Goal: Task Accomplishment & Management: Manage account settings

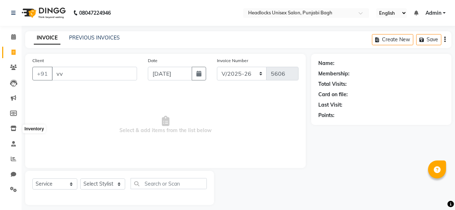
select select "7719"
select select "service"
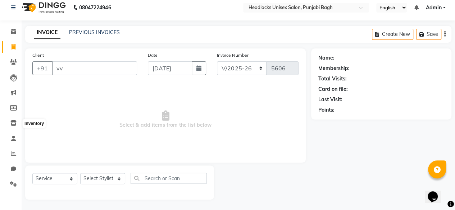
click at [13, 123] on icon at bounding box center [13, 122] width 6 height 5
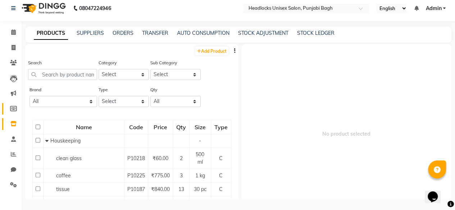
scroll to position [4, 0]
click at [281, 32] on link "STOCK ADJUSTMENT" at bounding box center [263, 33] width 50 height 6
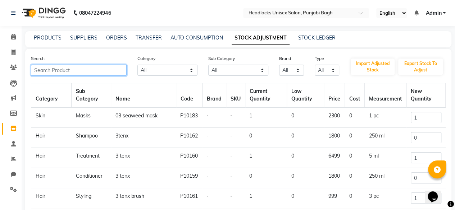
click at [92, 68] on input "text" at bounding box center [79, 70] width 96 height 11
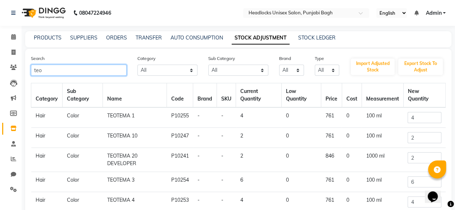
scroll to position [55, 0]
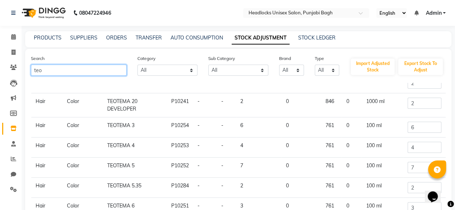
type input "teo"
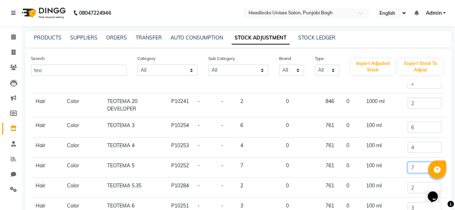
click at [408, 166] on input "7" at bounding box center [423, 167] width 33 height 11
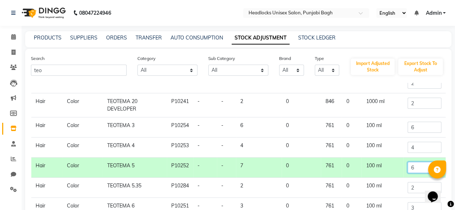
scroll to position [111, 0]
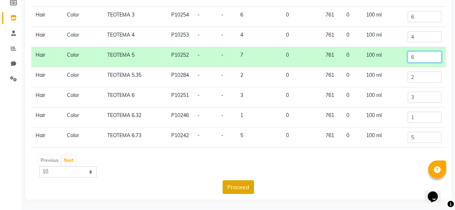
type input "6"
click at [240, 189] on button "Proceed" at bounding box center [237, 187] width 31 height 14
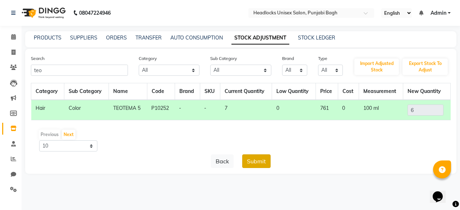
click at [257, 164] on button "Submit" at bounding box center [256, 162] width 28 height 14
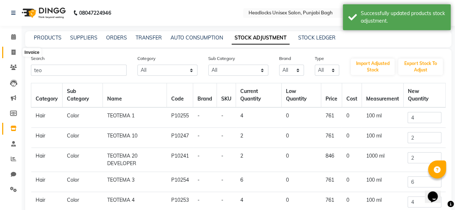
click at [16, 54] on span at bounding box center [13, 53] width 13 height 8
select select "service"
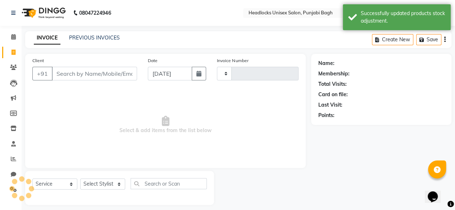
scroll to position [5, 0]
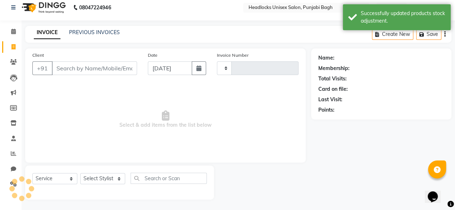
type input "5606"
select select "7719"
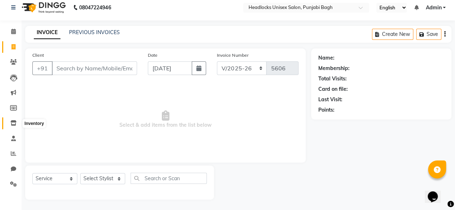
click at [12, 123] on icon at bounding box center [13, 122] width 6 height 5
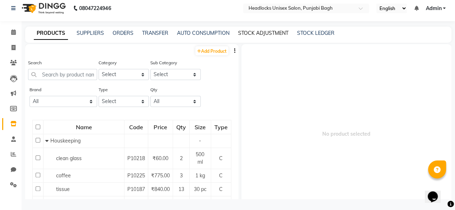
scroll to position [4, 0]
click at [249, 32] on link "STOCK ADJUSTMENT" at bounding box center [263, 33] width 50 height 6
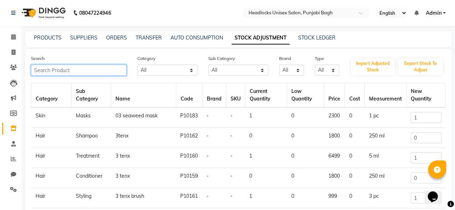
click at [88, 68] on input "text" at bounding box center [79, 70] width 96 height 11
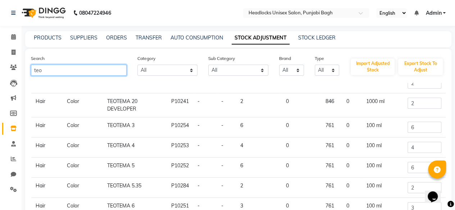
scroll to position [111, 0]
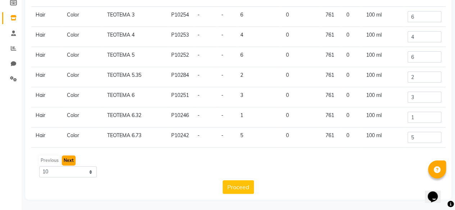
type input "teo"
click at [67, 163] on button "Next" at bounding box center [69, 161] width 14 height 10
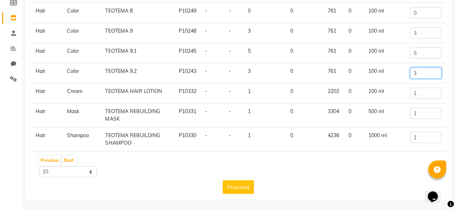
click at [414, 72] on input "3" at bounding box center [425, 73] width 31 height 11
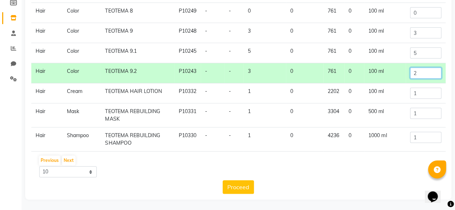
type input "2"
click at [414, 51] on input "5" at bounding box center [425, 52] width 31 height 11
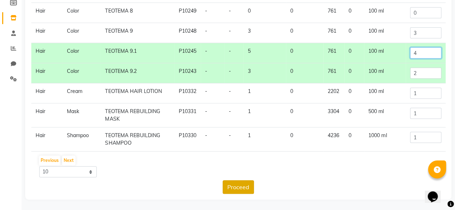
type input "4"
click at [238, 187] on button "Proceed" at bounding box center [237, 187] width 31 height 14
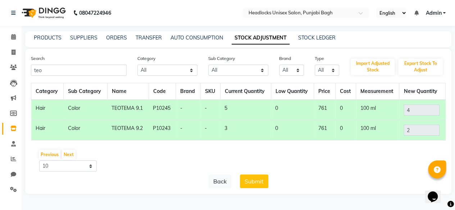
scroll to position [0, 0]
click at [262, 183] on button "Submit" at bounding box center [256, 182] width 28 height 14
click at [257, 181] on button "Submit" at bounding box center [256, 182] width 28 height 14
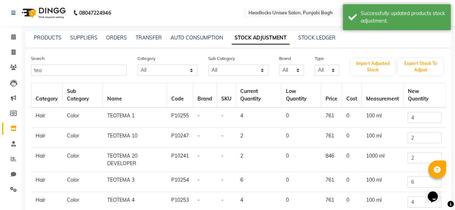
click at [257, 181] on td "6" at bounding box center [259, 182] width 46 height 20
click at [73, 72] on input "teo" at bounding box center [79, 70] width 96 height 11
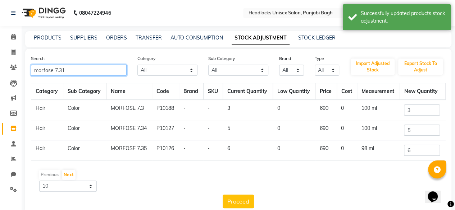
scroll to position [14, 0]
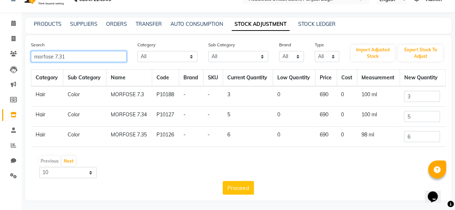
click at [104, 60] on input "morfose 7.31" at bounding box center [79, 56] width 96 height 11
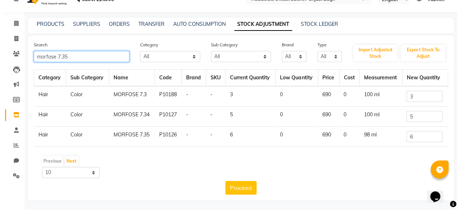
scroll to position [0, 0]
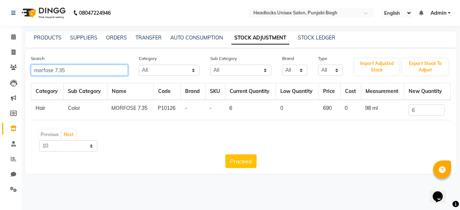
type input "morfose 7.35"
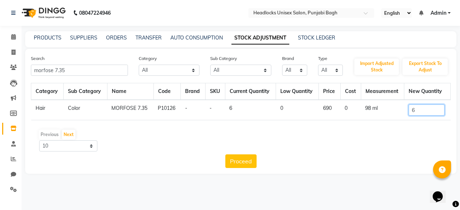
click at [422, 108] on input "6" at bounding box center [427, 110] width 36 height 11
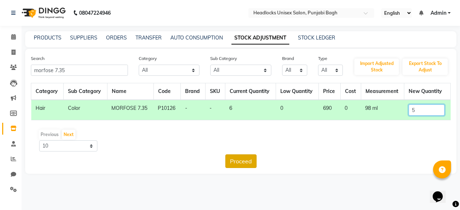
type input "5"
click at [247, 158] on button "Proceed" at bounding box center [240, 162] width 31 height 14
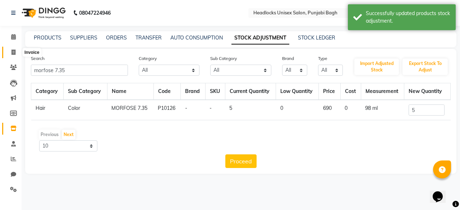
click at [10, 53] on span at bounding box center [13, 53] width 13 height 8
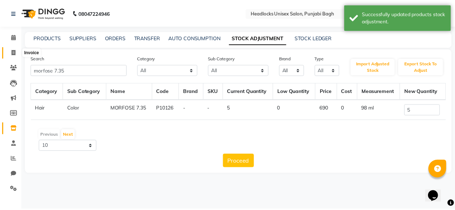
scroll to position [5, 0]
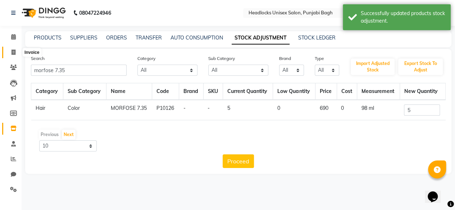
select select "service"
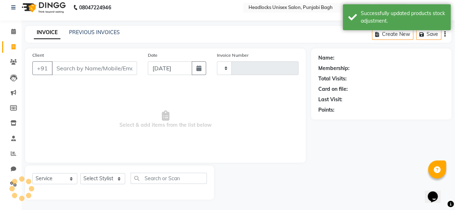
type input "5606"
select select "7719"
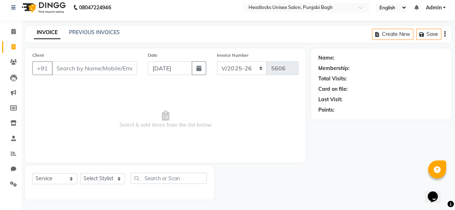
type input "\"
click at [10, 53] on li "Invoice" at bounding box center [11, 47] width 22 height 15
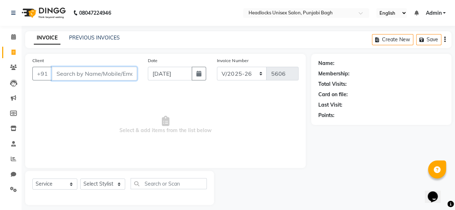
click at [104, 73] on input "Client" at bounding box center [94, 74] width 85 height 14
drag, startPoint x: 81, startPoint y: 82, endPoint x: 84, endPoint y: 72, distance: 11.0
click at [84, 72] on div "Client +91" at bounding box center [84, 71] width 115 height 29
click at [84, 72] on input "Client" at bounding box center [94, 74] width 85 height 14
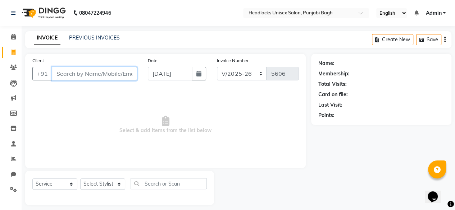
click at [84, 72] on input "Client" at bounding box center [94, 74] width 85 height 14
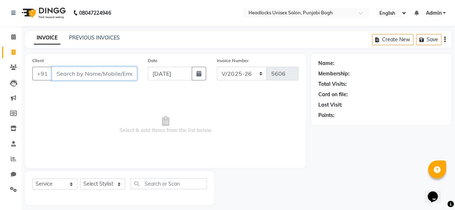
click at [95, 75] on input "Client" at bounding box center [94, 74] width 85 height 14
click at [116, 78] on input "Client" at bounding box center [94, 74] width 85 height 14
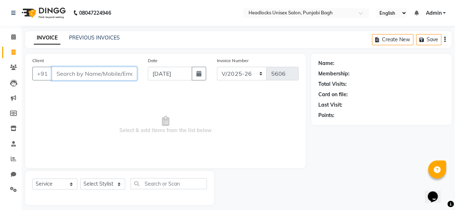
click at [116, 78] on input "Client" at bounding box center [94, 74] width 85 height 14
click at [110, 72] on input "Client" at bounding box center [94, 74] width 85 height 14
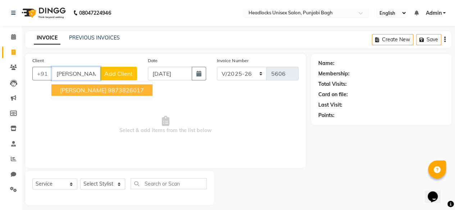
click at [104, 95] on button "[PERSON_NAME] 9873826017" at bounding box center [101, 90] width 101 height 12
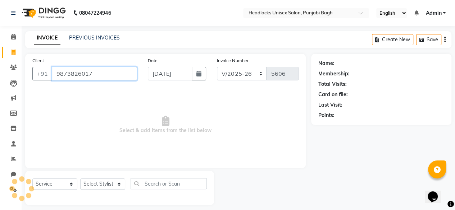
type input "9873826017"
click at [101, 183] on select "Select Stylist ⁠Agnies ⁠[PERSON_NAME] [PERSON_NAME] [PERSON_NAME] mercy ⁠Minto …" at bounding box center [102, 184] width 45 height 11
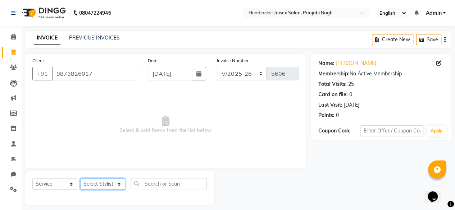
select select "69050"
click at [80, 179] on select "Select Stylist ⁠Agnies ⁠[PERSON_NAME] [PERSON_NAME] [PERSON_NAME] mercy ⁠Minto …" at bounding box center [102, 184] width 45 height 11
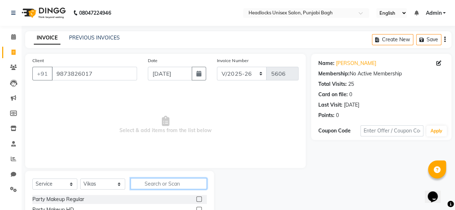
click at [198, 180] on input "text" at bounding box center [168, 183] width 76 height 11
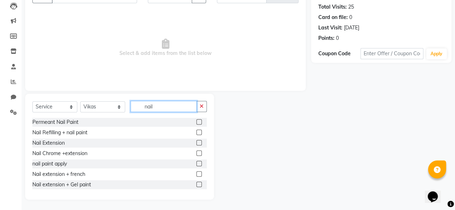
scroll to position [53, 0]
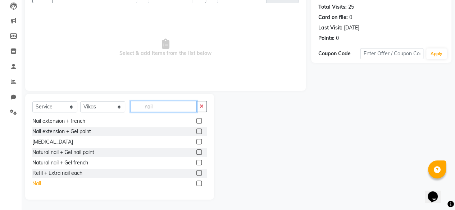
type input "nail"
click at [34, 184] on div "Nail" at bounding box center [36, 184] width 9 height 8
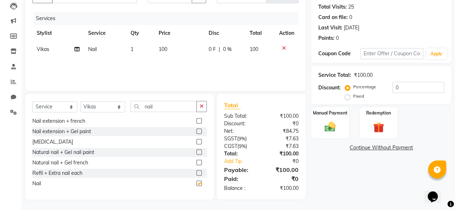
checkbox input "false"
click at [159, 46] on span "100" at bounding box center [163, 49] width 9 height 6
select select "69050"
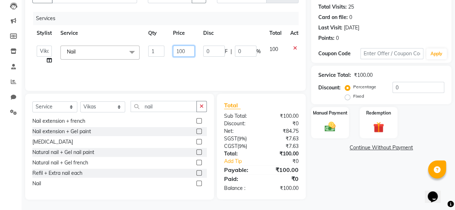
drag, startPoint x: 169, startPoint y: 51, endPoint x: 176, endPoint y: 51, distance: 6.8
click at [176, 51] on td "100" at bounding box center [184, 54] width 30 height 27
click at [176, 51] on input "100" at bounding box center [184, 51] width 22 height 11
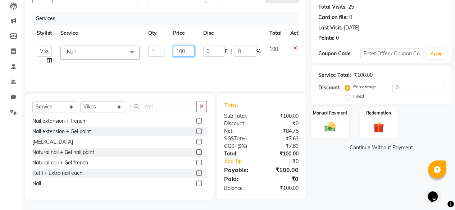
click at [176, 51] on input "100" at bounding box center [184, 51] width 22 height 11
type input "1700"
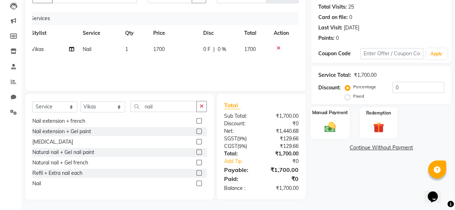
click at [335, 120] on img at bounding box center [330, 126] width 18 height 13
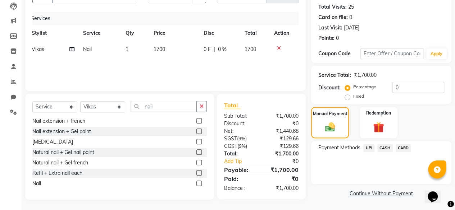
click at [368, 150] on span "UPI" at bounding box center [368, 148] width 11 height 8
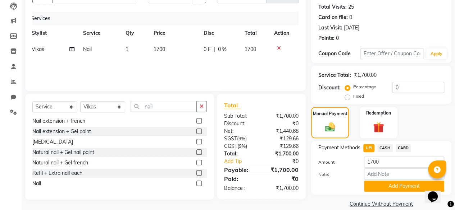
scroll to position [87, 0]
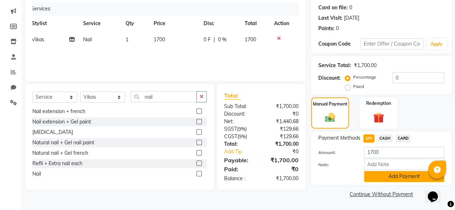
click at [368, 175] on button "Add Payment" at bounding box center [404, 176] width 80 height 11
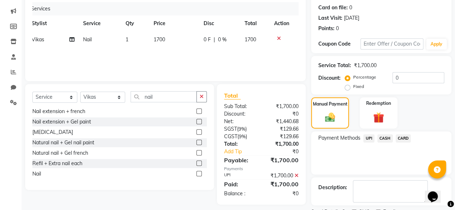
scroll to position [107, 0]
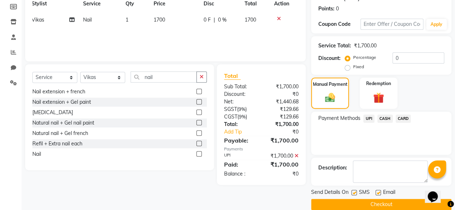
click at [354, 192] on label at bounding box center [353, 192] width 5 height 5
click at [354, 192] on input "checkbox" at bounding box center [353, 193] width 5 height 5
checkbox input "false"
click at [351, 201] on button "Checkout" at bounding box center [381, 204] width 140 height 11
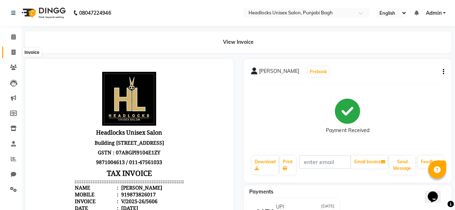
click at [10, 49] on span at bounding box center [13, 53] width 13 height 8
select select "service"
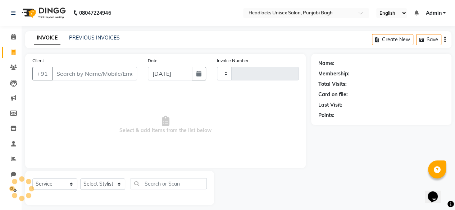
scroll to position [5, 0]
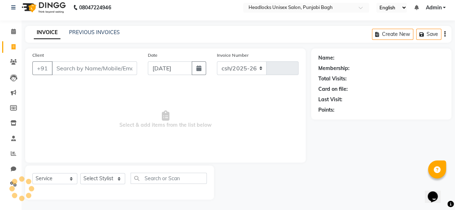
select select "7719"
type input "5607"
click at [66, 65] on input "Client" at bounding box center [94, 68] width 85 height 14
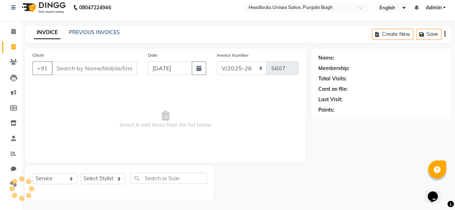
click at [66, 65] on input "Client" at bounding box center [94, 68] width 85 height 14
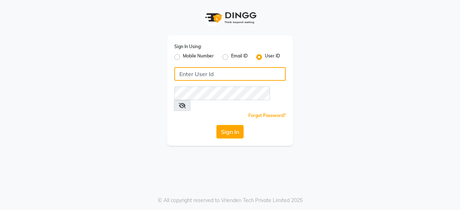
click at [256, 74] on input "Username" at bounding box center [229, 74] width 111 height 14
click at [195, 74] on input "headlcoskpb" at bounding box center [229, 74] width 111 height 14
type input "headlockspb"
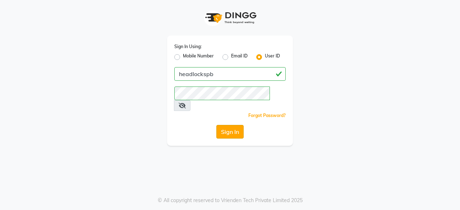
click at [228, 126] on button "Sign In" at bounding box center [229, 132] width 27 height 14
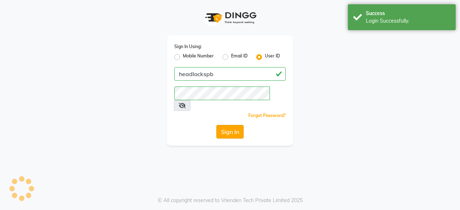
select select "service"
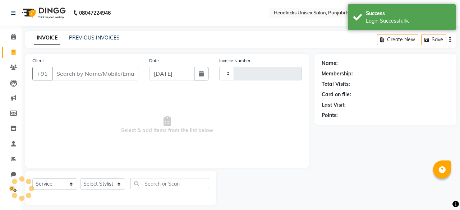
type input "5607"
select select "7719"
select select "en"
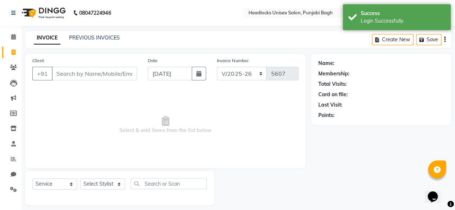
click at [94, 72] on input "Client" at bounding box center [94, 74] width 85 height 14
click at [125, 54] on div "Client +91 Date 01-09-2025 Invoice Number csh/2025-26 V/2025 V/2025-26 5607 Sel…" at bounding box center [165, 111] width 280 height 114
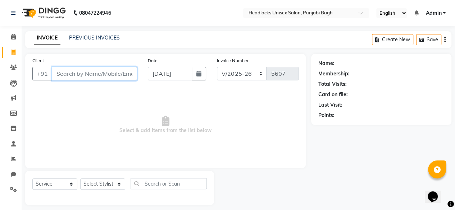
click at [107, 72] on input "Client" at bounding box center [94, 74] width 85 height 14
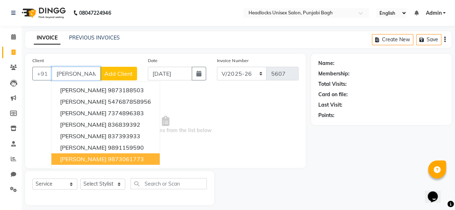
click at [81, 158] on span "anita bhasim" at bounding box center [83, 159] width 46 height 7
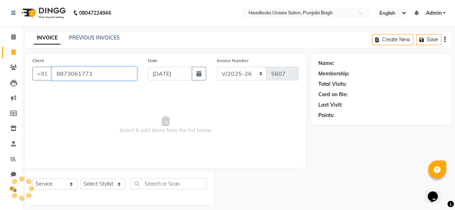
type input "9873061773"
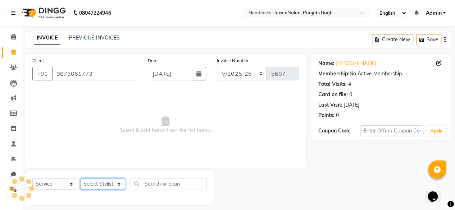
click at [94, 188] on select "Select Stylist ⁠Agnies ⁠[PERSON_NAME] [PERSON_NAME] [PERSON_NAME] mercy ⁠Minto …" at bounding box center [102, 184] width 45 height 11
select select "69083"
click at [80, 179] on select "Select Stylist ⁠Agnies ⁠[PERSON_NAME] [PERSON_NAME] [PERSON_NAME] mercy ⁠Minto …" at bounding box center [102, 184] width 45 height 11
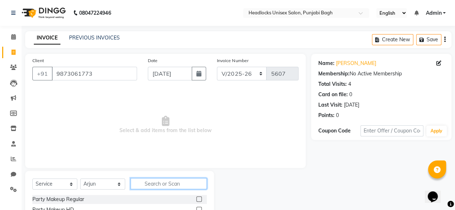
click at [165, 184] on input "text" at bounding box center [168, 183] width 76 height 11
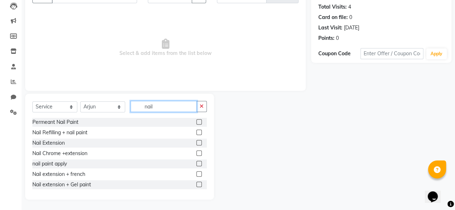
scroll to position [53, 0]
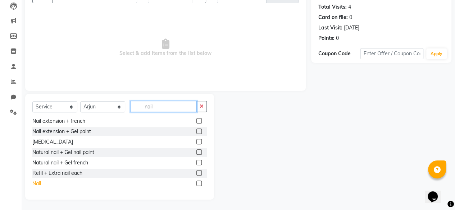
type input "nail"
click at [37, 186] on div "Nail" at bounding box center [36, 184] width 9 height 8
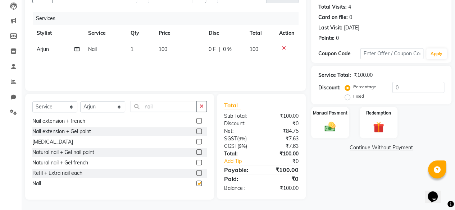
checkbox input "false"
click at [344, 124] on div "Manual Payment" at bounding box center [329, 122] width 39 height 33
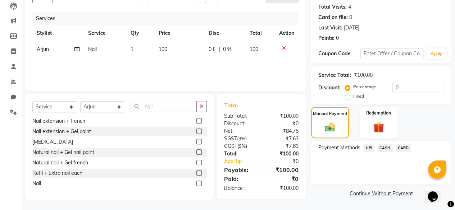
click at [385, 147] on span "CASH" at bounding box center [384, 148] width 15 height 8
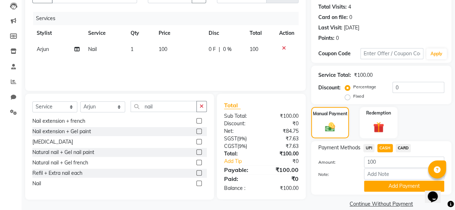
scroll to position [87, 0]
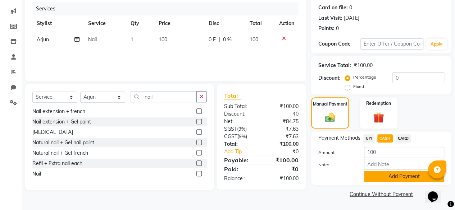
click at [381, 176] on button "Add Payment" at bounding box center [404, 176] width 80 height 11
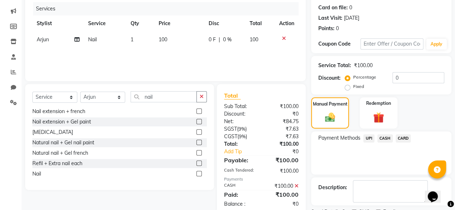
scroll to position [116, 0]
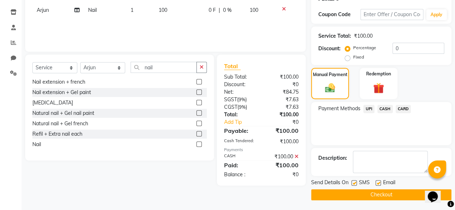
click at [356, 184] on label at bounding box center [353, 182] width 5 height 5
click at [356, 184] on input "checkbox" at bounding box center [353, 183] width 5 height 5
checkbox input "false"
click at [353, 194] on button "Checkout" at bounding box center [381, 194] width 140 height 11
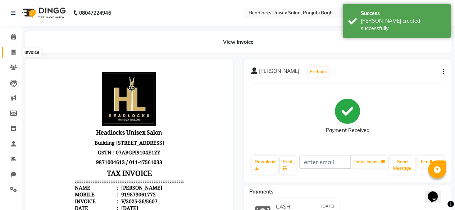
click at [10, 53] on span at bounding box center [13, 53] width 13 height 8
select select "service"
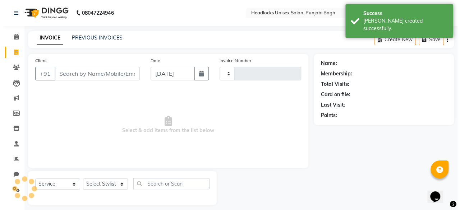
scroll to position [5, 0]
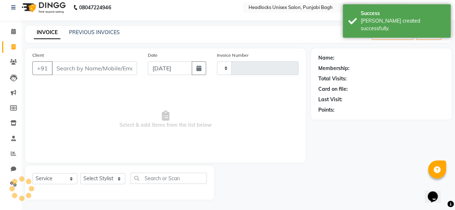
type input "5608"
select select "7719"
click at [107, 68] on input "Client" at bounding box center [94, 68] width 85 height 14
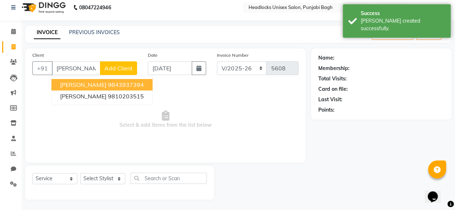
click at [107, 80] on button "sonika malhotra 9843937394" at bounding box center [101, 85] width 101 height 12
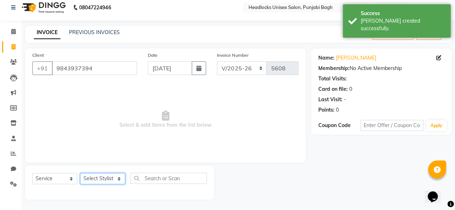
click at [102, 177] on select "Select Stylist ⁠Agnies ⁠[PERSON_NAME] [PERSON_NAME] [PERSON_NAME] mercy ⁠Minto …" at bounding box center [102, 178] width 45 height 11
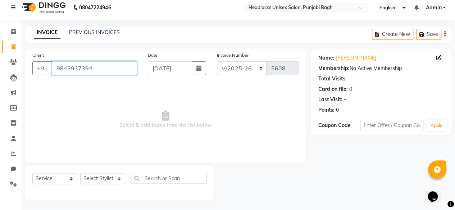
click at [61, 66] on input "9843937394" at bounding box center [94, 68] width 85 height 14
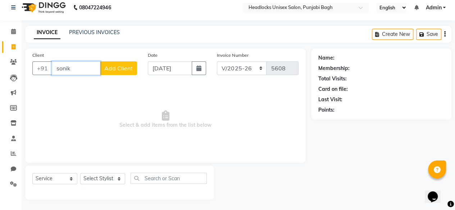
type input "sonika"
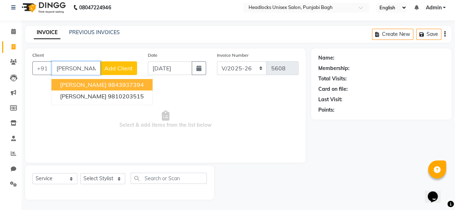
click at [79, 66] on input "sonika" at bounding box center [76, 68] width 49 height 14
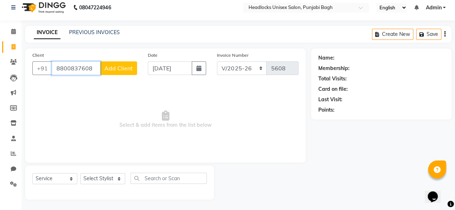
type input "8800837608"
click at [115, 68] on span "Add Client" at bounding box center [118, 68] width 28 height 7
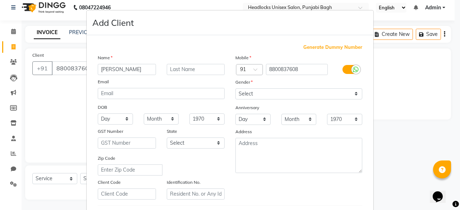
type input "sonika"
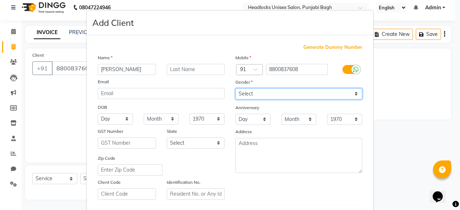
click at [260, 97] on select "Select Male Female Other Prefer Not To Say" at bounding box center [298, 93] width 127 height 11
select select "female"
click at [235, 88] on select "Select Male Female Other Prefer Not To Say" at bounding box center [298, 93] width 127 height 11
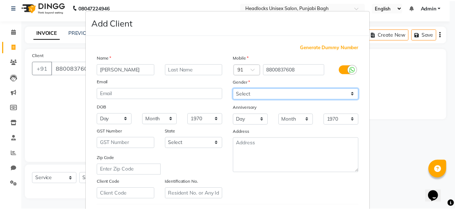
scroll to position [120, 0]
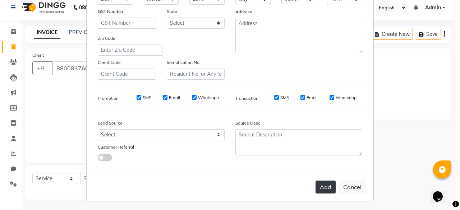
click at [328, 187] on button "Add" at bounding box center [326, 187] width 20 height 13
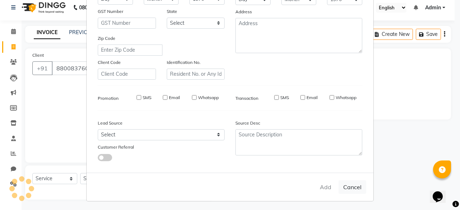
select select
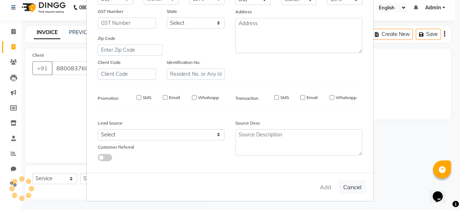
select select
checkbox input "false"
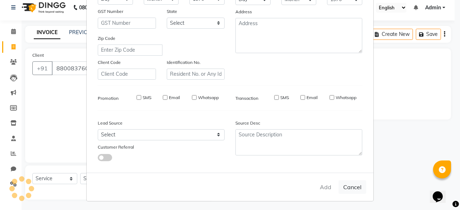
checkbox input "false"
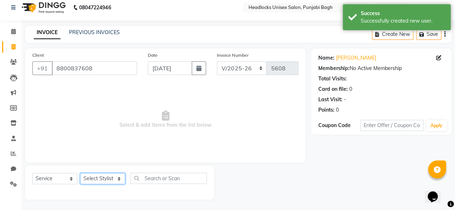
click at [109, 179] on select "Select Stylist ⁠Agnies ⁠[PERSON_NAME] [PERSON_NAME] [PERSON_NAME] mercy ⁠Minto …" at bounding box center [102, 178] width 45 height 11
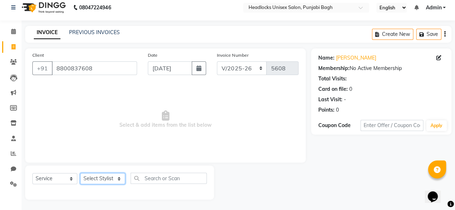
select select "69047"
click at [80, 173] on select "Select Stylist ⁠Agnies ⁠[PERSON_NAME] [PERSON_NAME] [PERSON_NAME] mercy ⁠Minto …" at bounding box center [102, 178] width 45 height 11
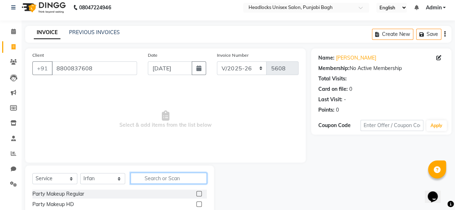
click at [195, 183] on input "text" at bounding box center [168, 178] width 76 height 11
type input "inoa"
click at [45, 208] on div "Women inoa" at bounding box center [119, 204] width 174 height 9
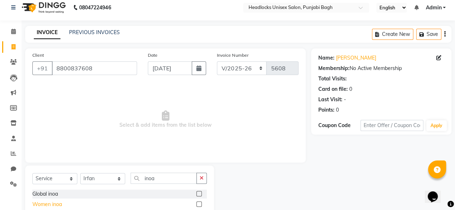
click at [49, 206] on div "Women inoa" at bounding box center [46, 205] width 29 height 8
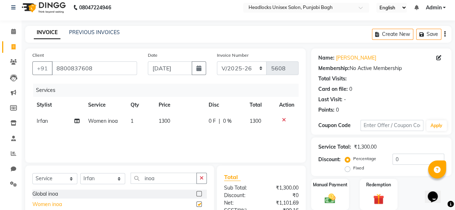
checkbox input "false"
click at [101, 180] on select "Select Stylist ⁠Agnies ⁠[PERSON_NAME] [PERSON_NAME] [PERSON_NAME] mercy ⁠Minto …" at bounding box center [102, 178] width 45 height 11
select select "69080"
click at [80, 173] on select "Select Stylist ⁠Agnies ⁠[PERSON_NAME] [PERSON_NAME] [PERSON_NAME] mercy ⁠Minto …" at bounding box center [102, 178] width 45 height 11
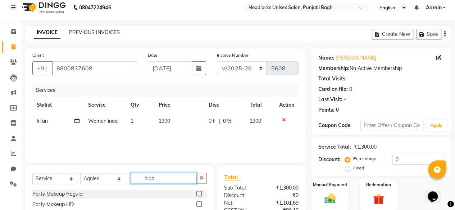
click at [152, 178] on input "inoa" at bounding box center [163, 178] width 66 height 11
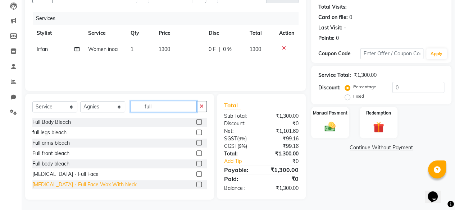
type input "full"
click at [89, 187] on div "[MEDICAL_DATA] - Full Face Wax With Neck" at bounding box center [84, 185] width 104 height 8
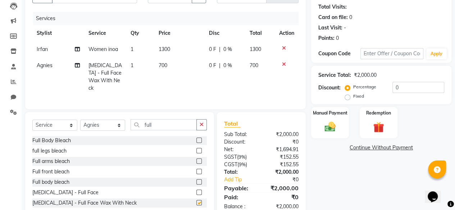
checkbox input "false"
click at [162, 62] on span "700" at bounding box center [163, 65] width 9 height 6
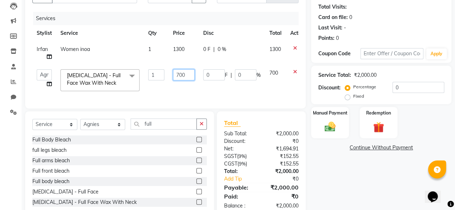
drag, startPoint x: 185, startPoint y: 66, endPoint x: 184, endPoint y: 71, distance: 4.7
click at [184, 71] on td "700" at bounding box center [184, 80] width 30 height 31
click at [184, 71] on input "700" at bounding box center [184, 74] width 22 height 11
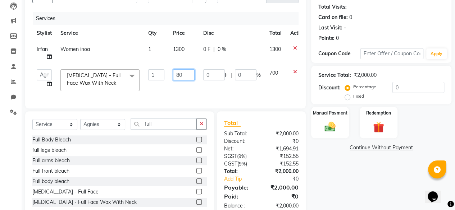
type input "800"
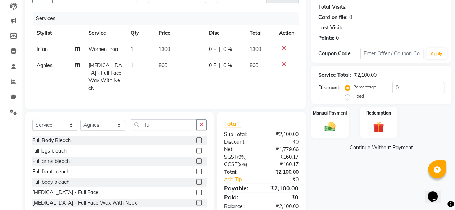
click at [189, 88] on div "Services Stylist Service Qty Price Disc Total Action Irfan Women inoa 1 1300 0 …" at bounding box center [165, 57] width 266 height 90
click at [317, 125] on div "Manual Payment" at bounding box center [329, 122] width 39 height 33
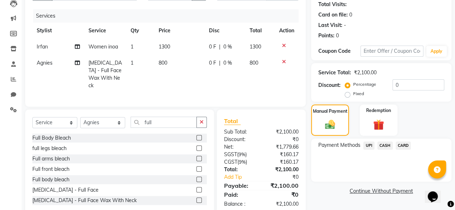
scroll to position [80, 0]
click at [366, 143] on span "UPI" at bounding box center [368, 145] width 11 height 8
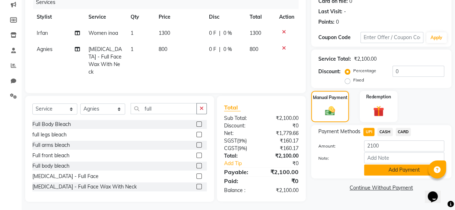
click at [371, 171] on button "Add Payment" at bounding box center [404, 170] width 80 height 11
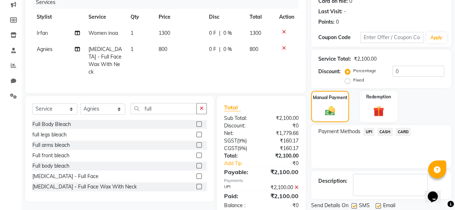
scroll to position [116, 0]
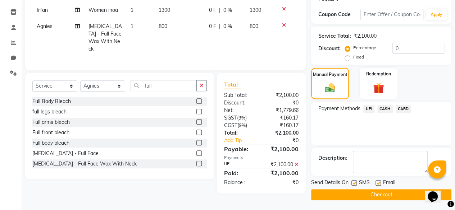
click at [368, 108] on span "UPI" at bounding box center [368, 109] width 11 height 8
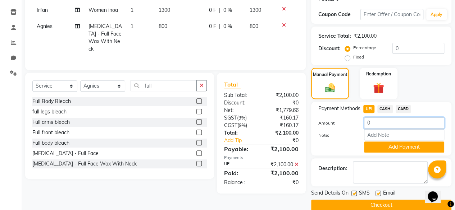
click at [369, 118] on input "0" at bounding box center [404, 123] width 80 height 11
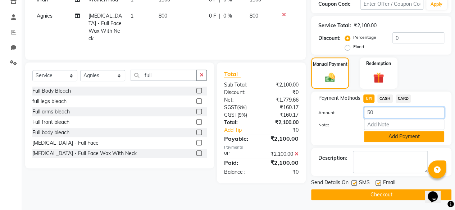
type input "50"
click at [374, 140] on button "Add Payment" at bounding box center [404, 136] width 80 height 11
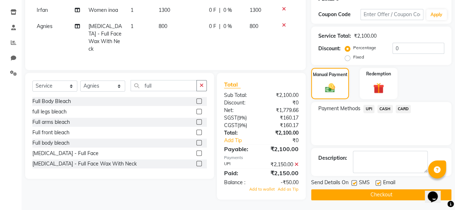
click at [356, 183] on label at bounding box center [353, 182] width 5 height 5
click at [356, 183] on input "checkbox" at bounding box center [353, 183] width 5 height 5
checkbox input "false"
click at [292, 187] on div "Add to wallet Add as Tip" at bounding box center [261, 190] width 85 height 6
click at [292, 187] on span "Add as Tip" at bounding box center [287, 189] width 21 height 5
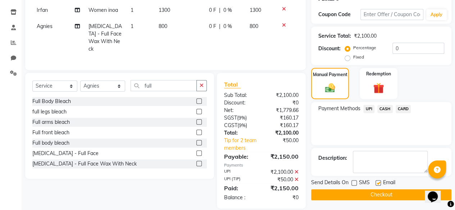
scroll to position [123, 0]
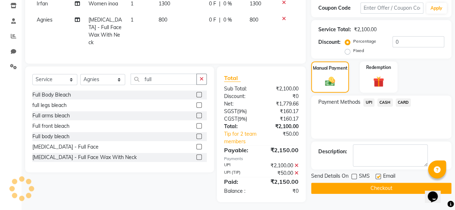
click at [336, 189] on button "Checkout" at bounding box center [381, 188] width 140 height 11
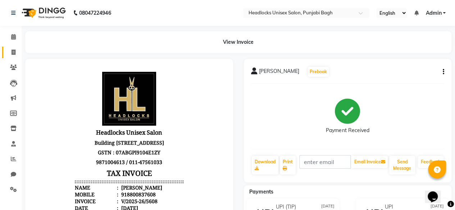
click at [5, 52] on link "Invoice" at bounding box center [10, 53] width 17 height 12
select select "service"
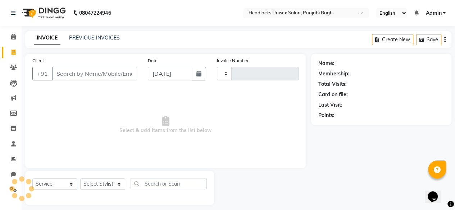
scroll to position [5, 0]
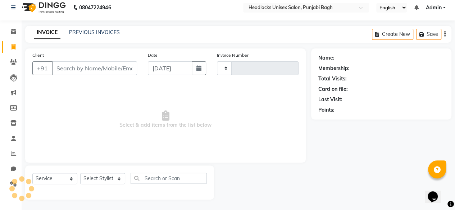
type input "5609"
select select "7719"
click at [65, 64] on input "Client" at bounding box center [94, 68] width 85 height 14
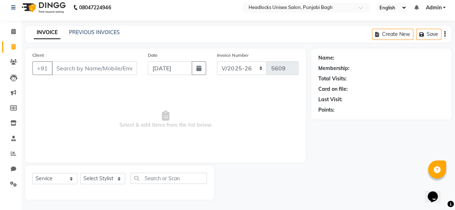
click at [65, 64] on input "Client" at bounding box center [94, 68] width 85 height 14
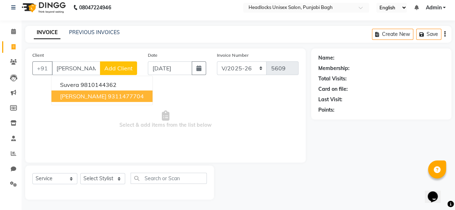
click at [91, 95] on span "suvera kumar" at bounding box center [83, 96] width 46 height 7
type input "9311477704"
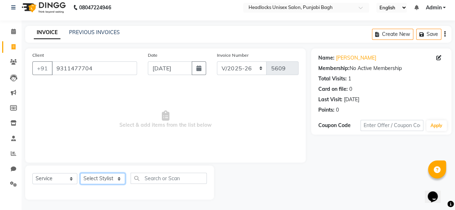
click at [93, 181] on select "Select Stylist ⁠Agnies ⁠[PERSON_NAME] [PERSON_NAME] [PERSON_NAME] mercy ⁠Minto …" at bounding box center [102, 178] width 45 height 11
select select "69080"
click at [80, 173] on select "Select Stylist ⁠Agnies ⁠[PERSON_NAME] [PERSON_NAME] [PERSON_NAME] mercy ⁠Minto …" at bounding box center [102, 178] width 45 height 11
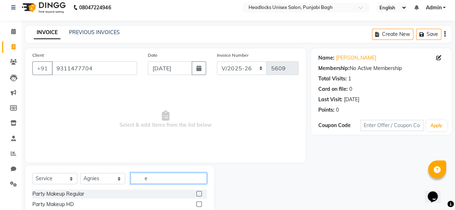
click at [149, 179] on input "e" at bounding box center [168, 178] width 76 height 11
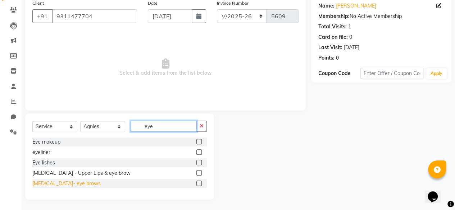
type input "eye"
click at [75, 186] on div "[MEDICAL_DATA]- eye brows" at bounding box center [66, 184] width 68 height 8
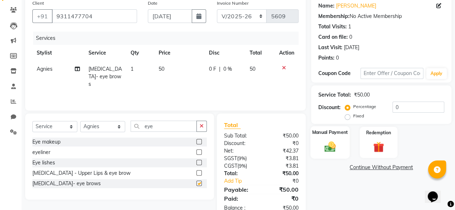
checkbox input "false"
click at [331, 148] on img at bounding box center [330, 146] width 18 height 13
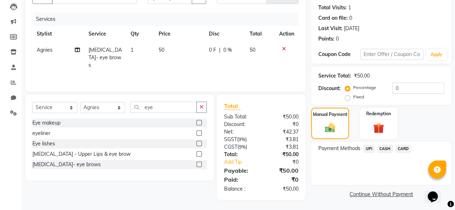
click at [387, 149] on span "CASH" at bounding box center [384, 149] width 15 height 8
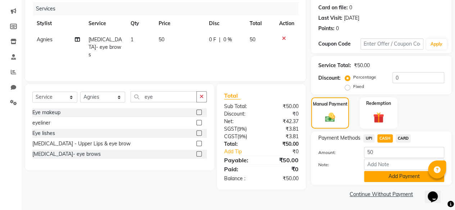
click at [379, 176] on button "Add Payment" at bounding box center [404, 176] width 80 height 11
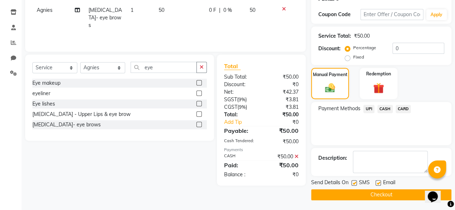
click at [354, 183] on label at bounding box center [353, 182] width 5 height 5
click at [354, 183] on input "checkbox" at bounding box center [353, 183] width 5 height 5
checkbox input "false"
click at [350, 193] on button "Checkout" at bounding box center [381, 194] width 140 height 11
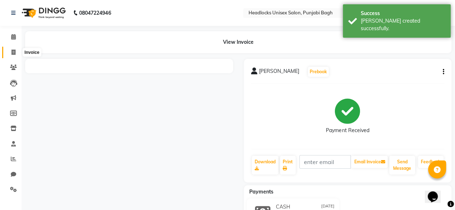
click at [9, 54] on span at bounding box center [13, 53] width 13 height 8
select select "service"
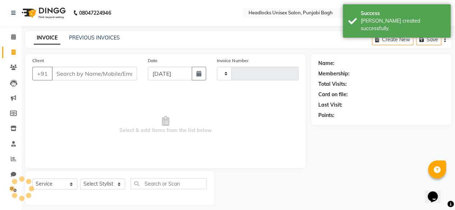
scroll to position [5, 0]
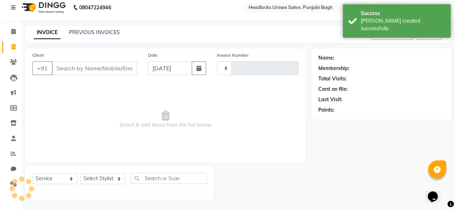
type input "5610"
select select "7719"
click at [88, 68] on input "Client" at bounding box center [94, 68] width 85 height 14
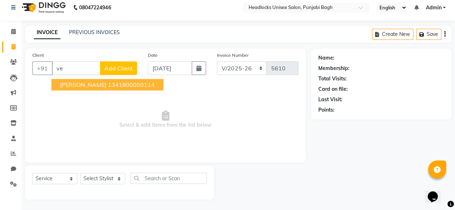
type input "v"
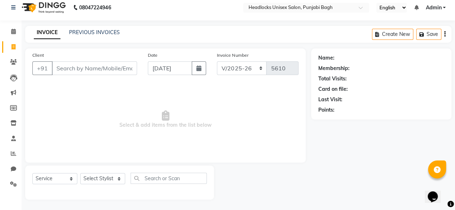
click at [67, 68] on input "Client" at bounding box center [94, 68] width 85 height 14
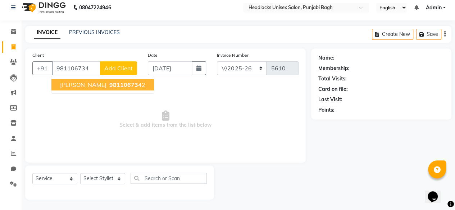
click at [83, 86] on span "vimmi chawla" at bounding box center [83, 84] width 46 height 7
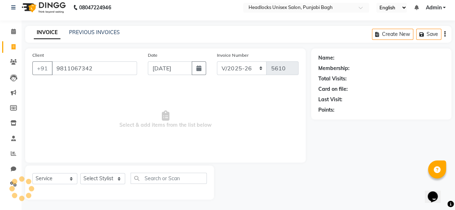
type input "9811067342"
click at [105, 181] on select "Select Stylist ⁠Agnies ⁠[PERSON_NAME] [PERSON_NAME] [PERSON_NAME] mercy ⁠Minto …" at bounding box center [102, 178] width 45 height 11
select select "71220"
click at [80, 173] on select "Select Stylist ⁠Agnies ⁠[PERSON_NAME] [PERSON_NAME] [PERSON_NAME] mercy ⁠Minto …" at bounding box center [102, 178] width 45 height 11
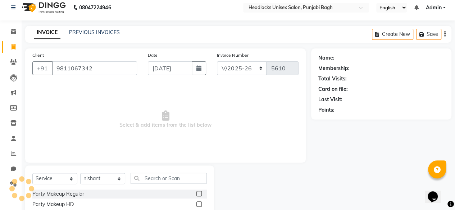
click at [152, 184] on div "Select Service Product Membership Package Voucher Prepaid Gift Card Select Styl…" at bounding box center [119, 181] width 174 height 17
click at [166, 180] on input "text" at bounding box center [168, 178] width 76 height 11
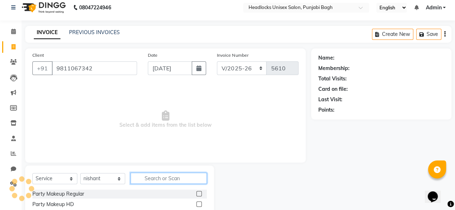
click at [166, 180] on input "text" at bounding box center [168, 178] width 76 height 11
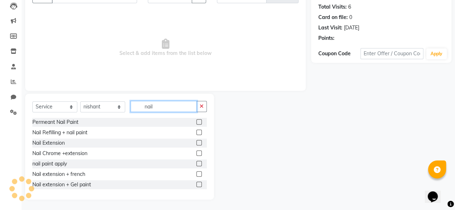
scroll to position [53, 0]
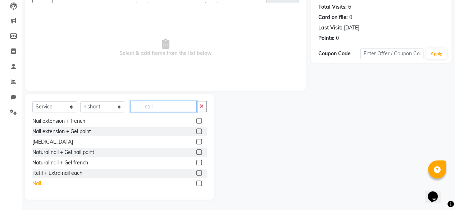
type input "nail"
click at [40, 187] on div "Nail" at bounding box center [36, 184] width 9 height 8
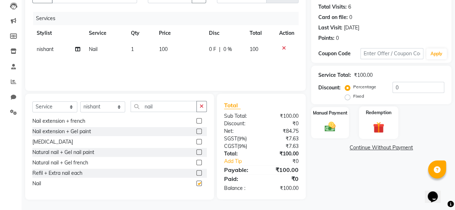
checkbox input "false"
click at [331, 121] on img at bounding box center [330, 126] width 18 height 13
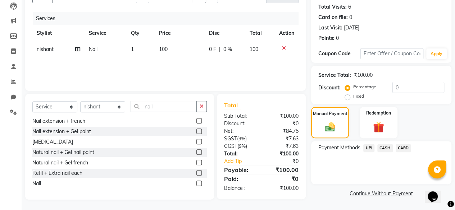
click at [383, 147] on span "CASH" at bounding box center [384, 148] width 15 height 8
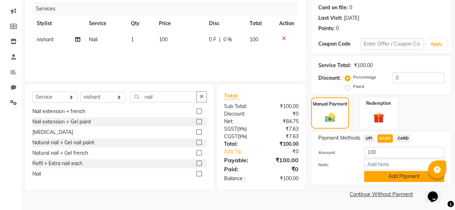
click at [382, 176] on button "Add Payment" at bounding box center [404, 176] width 80 height 11
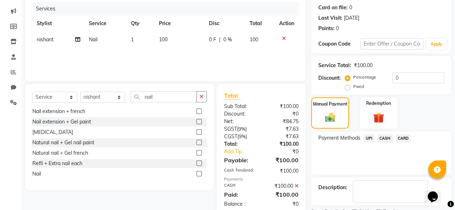
scroll to position [116, 0]
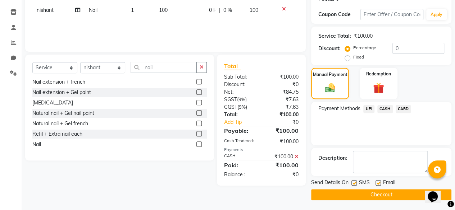
click at [354, 183] on label at bounding box center [353, 182] width 5 height 5
click at [354, 183] on input "checkbox" at bounding box center [353, 183] width 5 height 5
checkbox input "false"
click at [353, 193] on button "Checkout" at bounding box center [381, 194] width 140 height 11
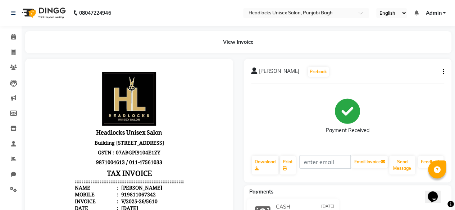
click at [87, 86] on header "Headlocks Unisex Salon Building No.- 10 N.W.A Club Road , Near Krishna 37 Punja…" at bounding box center [129, 142] width 109 height 140
click at [14, 51] on icon at bounding box center [14, 52] width 4 height 5
select select "service"
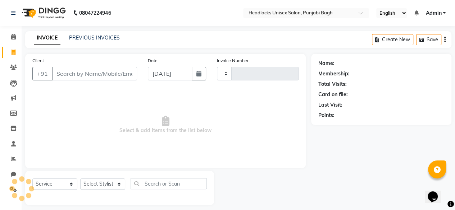
scroll to position [5, 0]
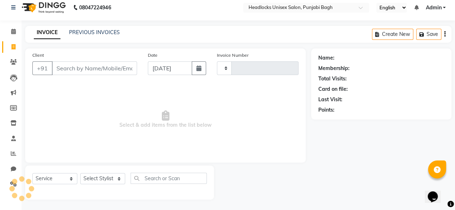
type input "5611"
select select "7719"
click at [92, 69] on input "Client" at bounding box center [94, 68] width 85 height 14
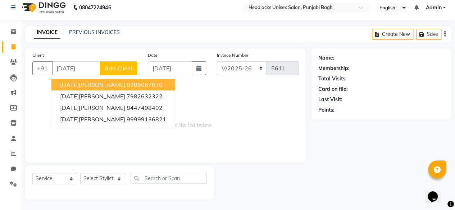
click at [87, 88] on button "kartik singh 9205067670" at bounding box center [112, 85] width 123 height 12
type input "9205067670"
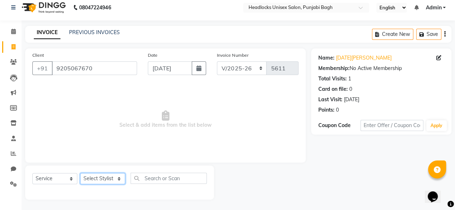
click at [96, 179] on select "Select Stylist ⁠Agnies ⁠[PERSON_NAME] [PERSON_NAME] [PERSON_NAME] mercy ⁠Minto …" at bounding box center [102, 178] width 45 height 11
select select "69082"
click at [80, 173] on select "Select Stylist ⁠Agnies ⁠[PERSON_NAME] [PERSON_NAME] [PERSON_NAME] mercy ⁠Minto …" at bounding box center [102, 178] width 45 height 11
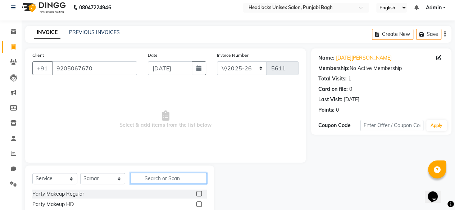
click at [155, 183] on input "text" at bounding box center [168, 178] width 76 height 11
type input "beard"
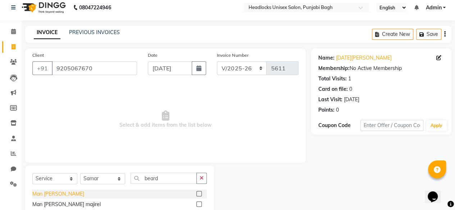
click at [42, 191] on div "Man [PERSON_NAME]" at bounding box center [58, 194] width 52 height 8
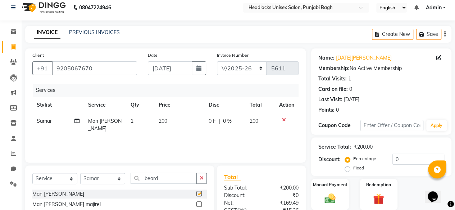
checkbox input "false"
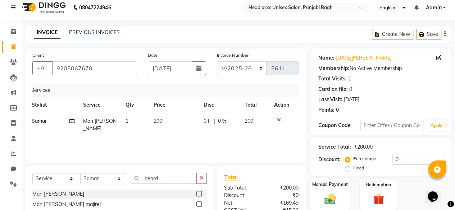
click at [338, 184] on label "Manual Payment" at bounding box center [330, 184] width 36 height 7
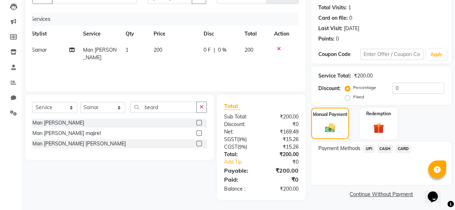
click at [383, 150] on span "CASH" at bounding box center [384, 149] width 15 height 8
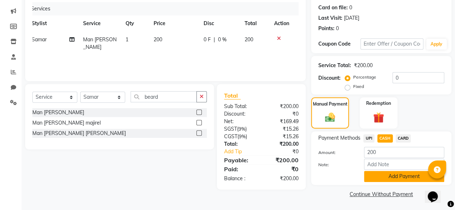
click at [381, 176] on button "Add Payment" at bounding box center [404, 176] width 80 height 11
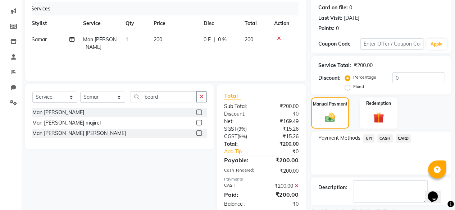
scroll to position [116, 0]
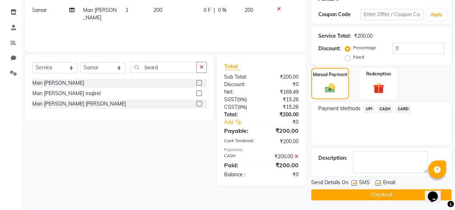
click at [355, 181] on label at bounding box center [353, 182] width 5 height 5
click at [355, 181] on input "checkbox" at bounding box center [353, 183] width 5 height 5
checkbox input "false"
click at [352, 191] on button "Checkout" at bounding box center [381, 194] width 140 height 11
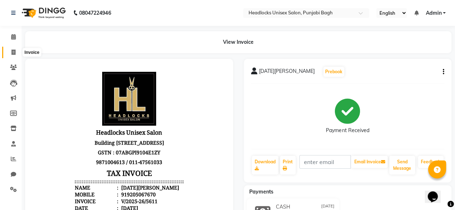
drag, startPoint x: 184, startPoint y: 6, endPoint x: 10, endPoint y: 54, distance: 180.4
click at [10, 54] on span at bounding box center [13, 53] width 13 height 8
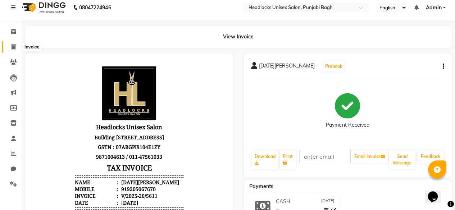
select select "service"
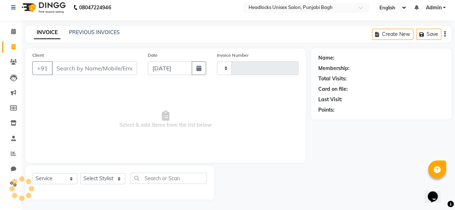
click at [79, 73] on input "Client" at bounding box center [94, 68] width 85 height 14
type input "5612"
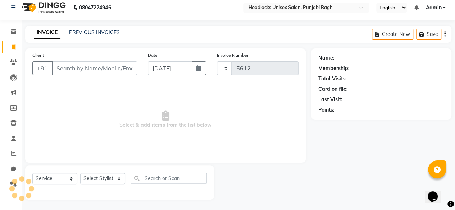
select select "7719"
click at [87, 70] on input "Client" at bounding box center [94, 68] width 85 height 14
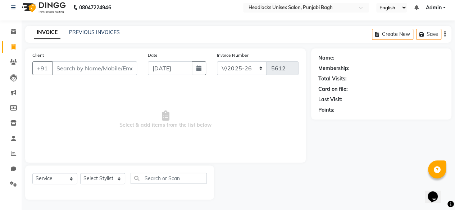
click at [87, 70] on input "Client" at bounding box center [94, 68] width 85 height 14
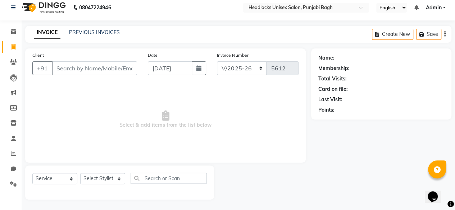
click at [87, 70] on input "Client" at bounding box center [94, 68] width 85 height 14
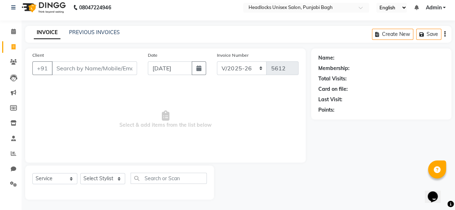
click at [87, 70] on input "Client" at bounding box center [94, 68] width 85 height 14
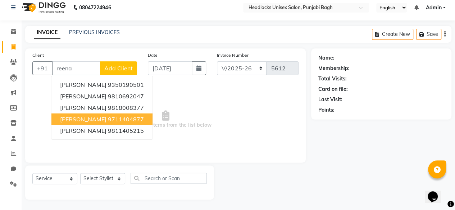
click at [86, 118] on span "reena kalra" at bounding box center [83, 119] width 46 height 7
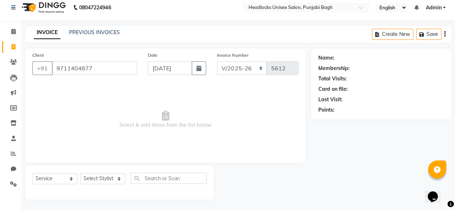
type input "9711404877"
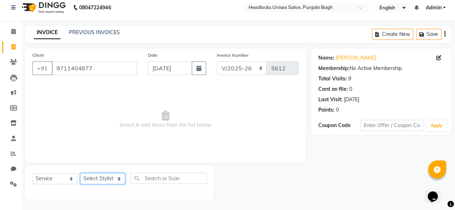
click at [105, 182] on select "Select Stylist ⁠Agnies ⁠[PERSON_NAME] [PERSON_NAME] [PERSON_NAME] mercy ⁠Minto …" at bounding box center [102, 178] width 45 height 11
select select "69056"
click at [80, 173] on select "Select Stylist ⁠Agnies ⁠[PERSON_NAME] [PERSON_NAME] [PERSON_NAME] mercy ⁠Minto …" at bounding box center [102, 178] width 45 height 11
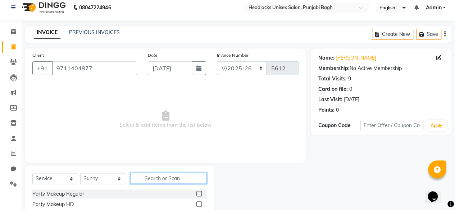
click at [154, 181] on input "text" at bounding box center [168, 178] width 76 height 11
type input "d"
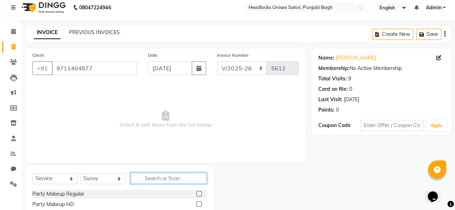
click at [154, 181] on input "text" at bounding box center [168, 178] width 76 height 11
type input "d"
type input "t"
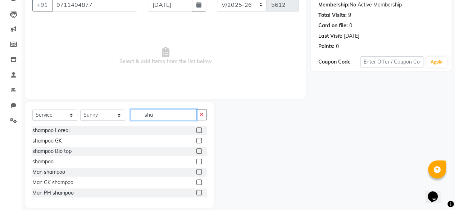
scroll to position [69, 0]
click at [170, 119] on input "sha" at bounding box center [163, 114] width 66 height 11
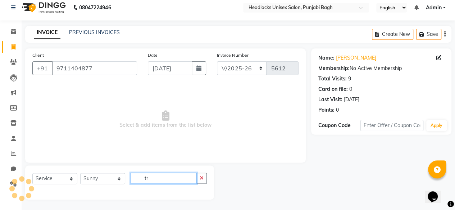
scroll to position [37, 0]
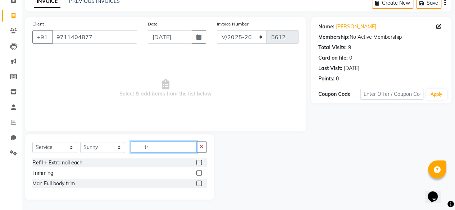
type input "t"
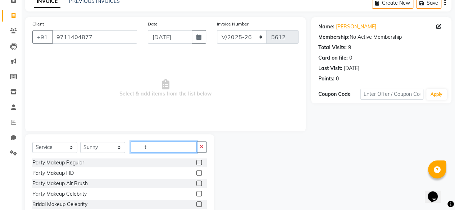
scroll to position [69, 0]
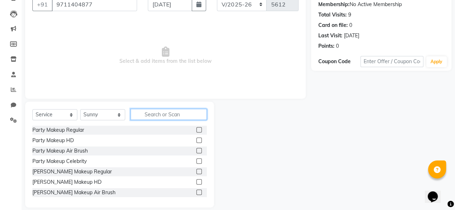
type input "s"
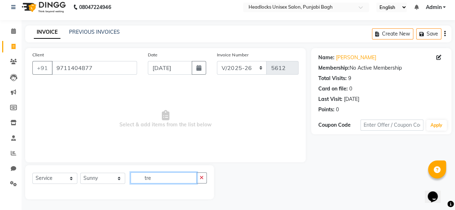
scroll to position [5, 0]
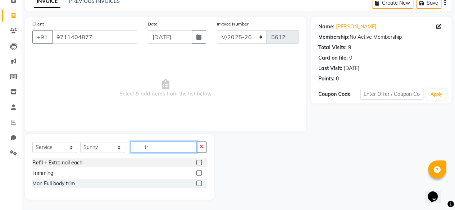
type input "t"
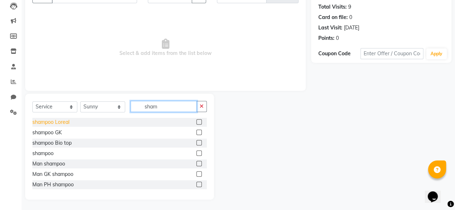
type input "sham"
click at [58, 120] on div "shampoo Loreal" at bounding box center [50, 123] width 37 height 8
checkbox input "false"
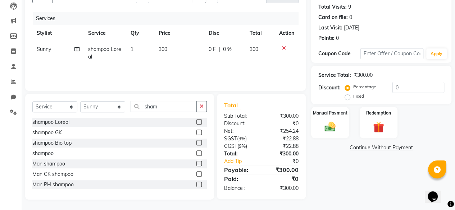
click at [162, 48] on span "300" at bounding box center [163, 49] width 9 height 6
select select "69056"
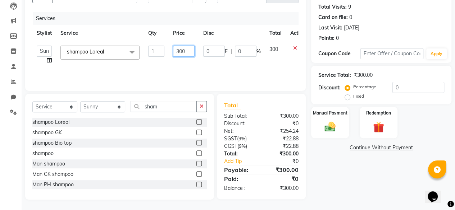
click at [179, 51] on input "300" at bounding box center [184, 51] width 22 height 11
type input "1100"
click at [337, 133] on div "Manual Payment" at bounding box center [329, 122] width 39 height 33
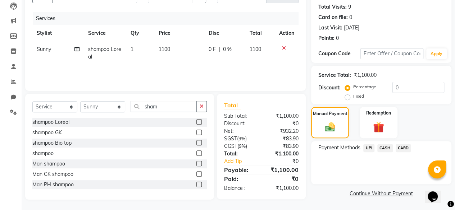
click at [367, 149] on span "UPI" at bounding box center [368, 148] width 11 height 8
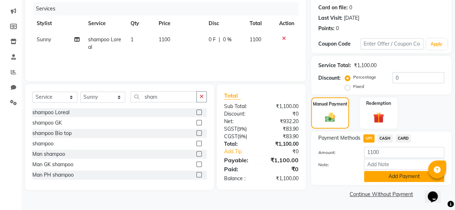
click at [370, 177] on button "Add Payment" at bounding box center [404, 176] width 80 height 11
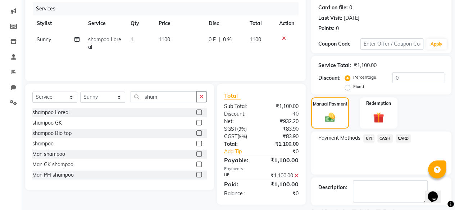
scroll to position [116, 0]
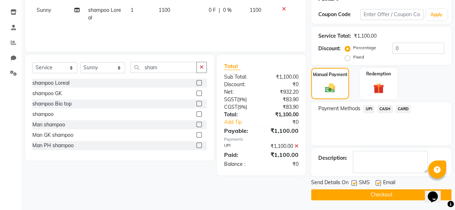
click at [350, 181] on div "Send Details On SMS Email" at bounding box center [381, 183] width 140 height 9
click at [354, 182] on label at bounding box center [353, 182] width 5 height 5
click at [354, 182] on input "checkbox" at bounding box center [353, 183] width 5 height 5
checkbox input "false"
click at [350, 192] on button "Checkout" at bounding box center [381, 194] width 140 height 11
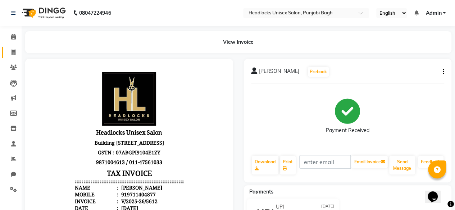
click at [6, 47] on link "Invoice" at bounding box center [10, 53] width 17 height 12
select select "service"
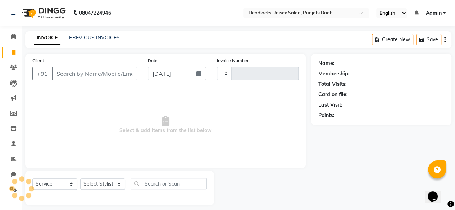
scroll to position [5, 0]
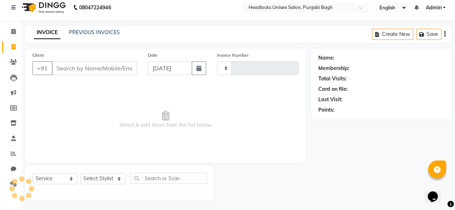
type input "5613"
select select "7719"
click at [112, 71] on input "Client" at bounding box center [94, 68] width 85 height 14
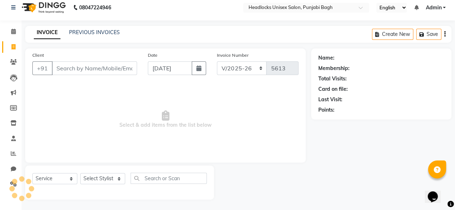
click at [112, 71] on input "Client" at bounding box center [94, 68] width 85 height 14
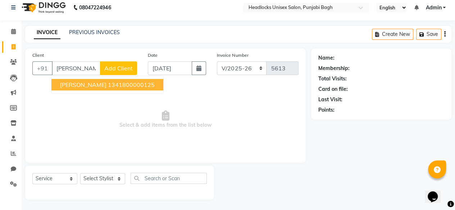
click at [106, 80] on button "yogita 1341800000125" at bounding box center [107, 85] width 112 height 12
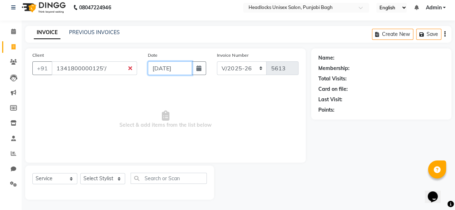
click at [271, 64] on div "Client +91 1341800000125'/ Date 01-09-2025 Invoice Number csh/2025-26 V/2025 V/…" at bounding box center [165, 65] width 277 height 29
click at [130, 68] on input "1341800000125'/" at bounding box center [94, 68] width 85 height 14
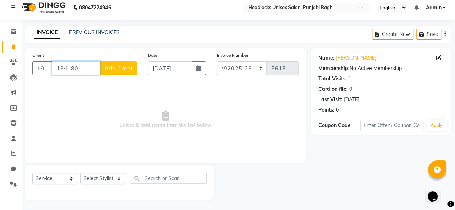
click at [89, 68] on input "134180" at bounding box center [76, 68] width 49 height 14
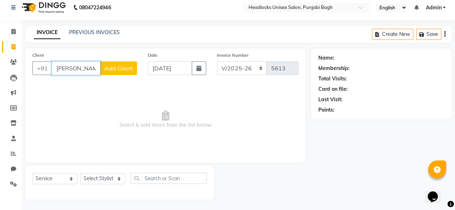
type input "hitesh"
click at [127, 72] on button "Add Client" at bounding box center [118, 68] width 37 height 14
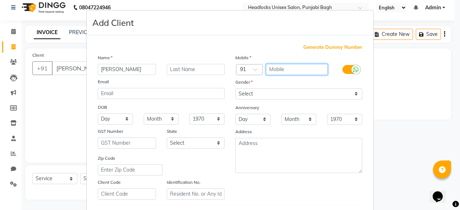
click at [315, 68] on input "text" at bounding box center [297, 69] width 62 height 11
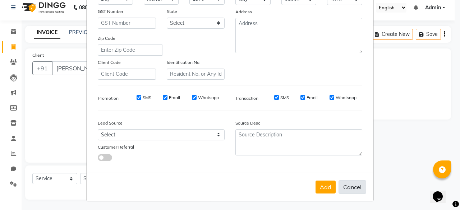
click at [349, 189] on button "Cancel" at bounding box center [353, 187] width 28 height 14
select select
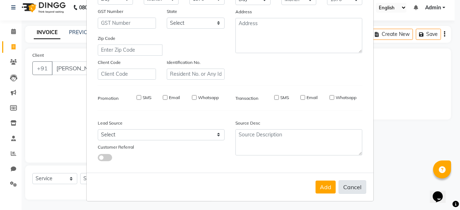
select select
checkbox input "false"
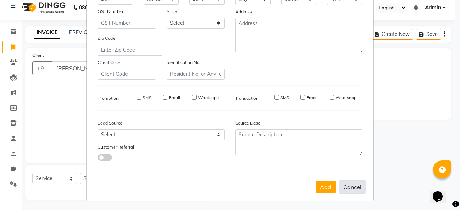
checkbox input "false"
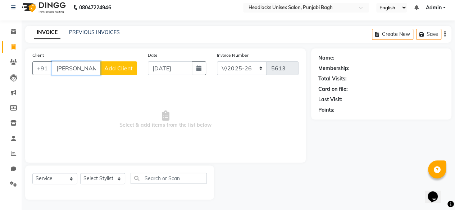
click at [89, 73] on input "hitesh" at bounding box center [76, 68] width 49 height 14
type input "s"
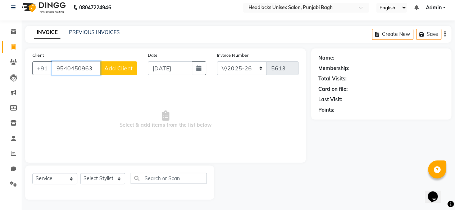
type input "9540450963"
click at [109, 67] on span "Add Client" at bounding box center [118, 68] width 28 height 7
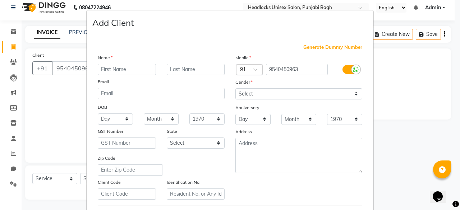
click at [119, 68] on input "text" at bounding box center [127, 69] width 58 height 11
type input "stuti"
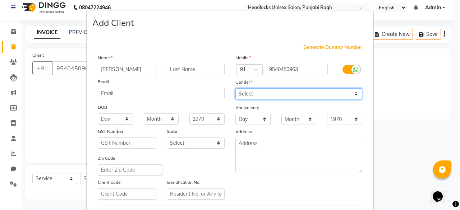
click at [266, 93] on select "Select Male Female Other Prefer Not To Say" at bounding box center [298, 93] width 127 height 11
select select "female"
click at [235, 88] on select "Select Male Female Other Prefer Not To Say" at bounding box center [298, 93] width 127 height 11
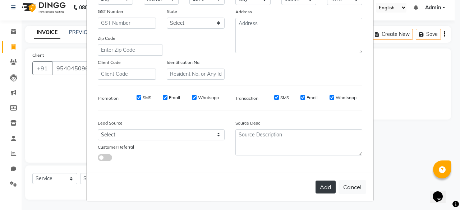
click at [321, 183] on button "Add" at bounding box center [326, 187] width 20 height 13
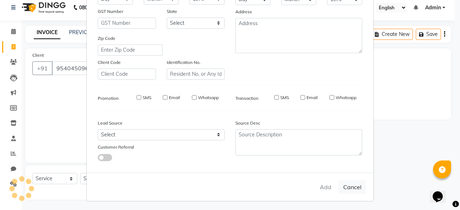
select select
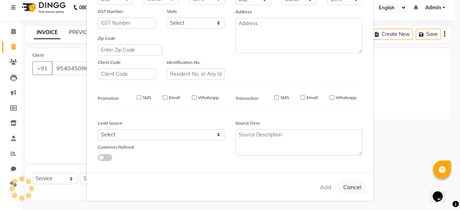
select select
checkbox input "false"
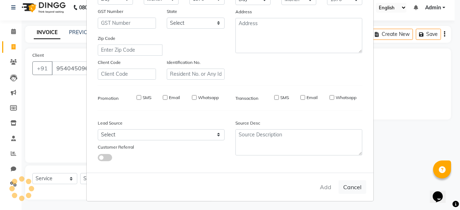
checkbox input "false"
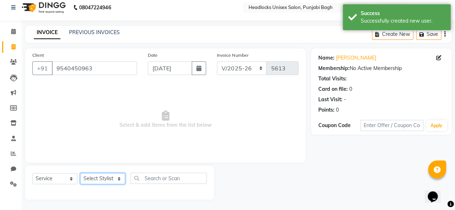
click at [97, 179] on select "Select Stylist ⁠Agnies ⁠[PERSON_NAME] [PERSON_NAME] [PERSON_NAME] mercy ⁠Minto …" at bounding box center [102, 178] width 45 height 11
select select "69080"
click at [80, 173] on select "Select Stylist ⁠Agnies ⁠[PERSON_NAME] [PERSON_NAME] [PERSON_NAME] mercy ⁠Minto …" at bounding box center [102, 178] width 45 height 11
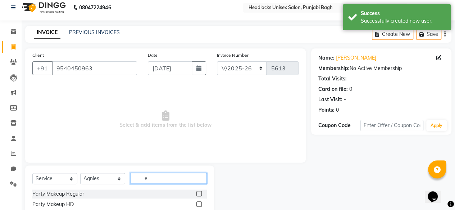
click at [148, 177] on input "e" at bounding box center [168, 178] width 76 height 11
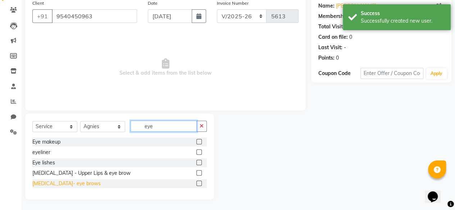
type input "eye"
click at [40, 183] on div "[MEDICAL_DATA]- eye brows" at bounding box center [66, 184] width 68 height 8
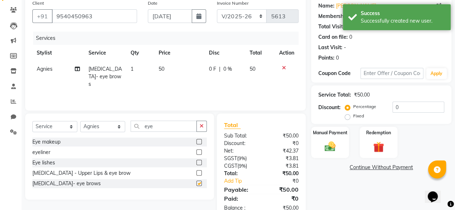
checkbox input "false"
click at [330, 146] on img at bounding box center [330, 146] width 18 height 13
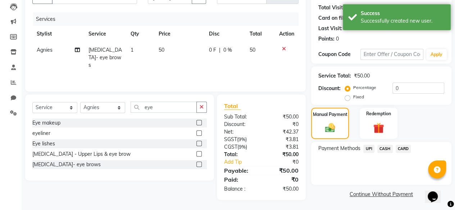
click at [387, 150] on span "CASH" at bounding box center [384, 149] width 15 height 8
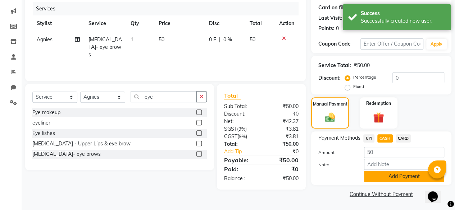
click at [377, 178] on button "Add Payment" at bounding box center [404, 176] width 80 height 11
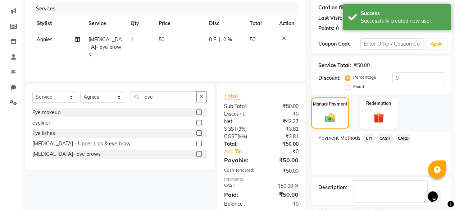
scroll to position [116, 0]
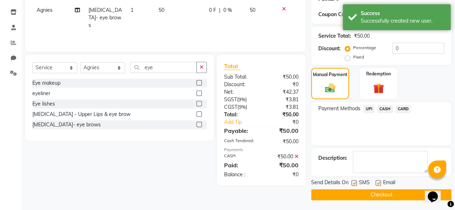
click at [354, 183] on label at bounding box center [353, 182] width 5 height 5
click at [354, 183] on input "checkbox" at bounding box center [353, 183] width 5 height 5
checkbox input "false"
click at [352, 194] on button "Checkout" at bounding box center [381, 194] width 140 height 11
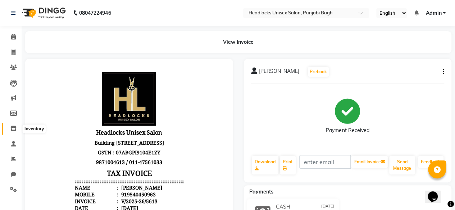
click at [12, 128] on icon at bounding box center [13, 128] width 6 height 5
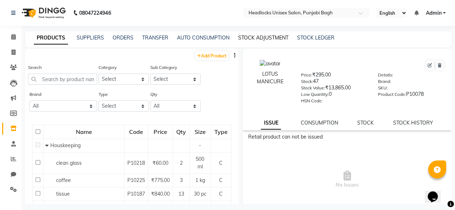
click at [255, 37] on link "STOCK ADJUSTMENT" at bounding box center [263, 38] width 50 height 6
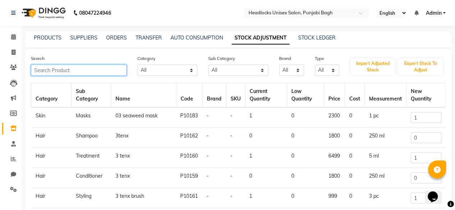
click at [75, 69] on input "text" at bounding box center [79, 70] width 96 height 11
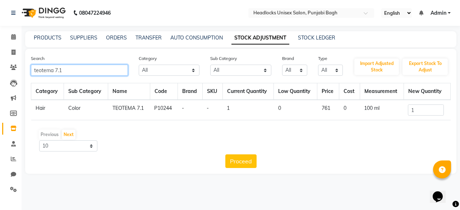
type input "teotema 7.1"
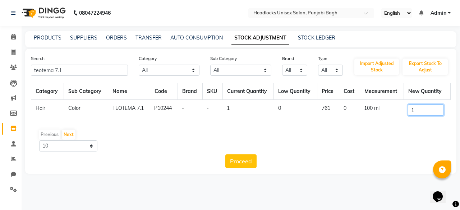
click at [428, 108] on input "1" at bounding box center [426, 110] width 36 height 11
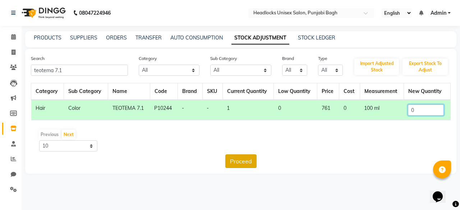
type input "0"
click at [251, 163] on button "Proceed" at bounding box center [240, 162] width 31 height 14
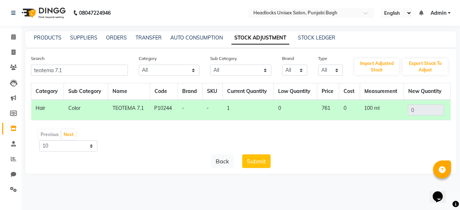
click at [251, 163] on button "Submit" at bounding box center [256, 162] width 28 height 14
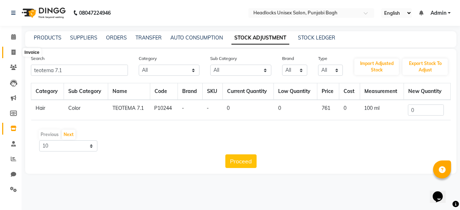
click at [15, 49] on span at bounding box center [13, 53] width 13 height 8
select select "service"
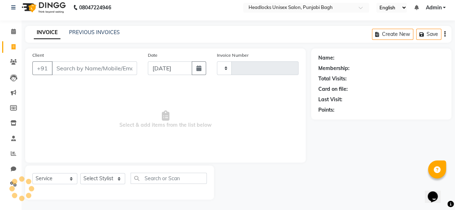
type input "5614"
select select "7719"
click at [83, 65] on input "Client" at bounding box center [94, 68] width 85 height 14
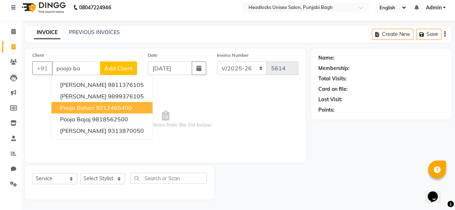
click at [85, 103] on button "pooja bahari 9212465400" at bounding box center [101, 108] width 101 height 12
type input "9212465400"
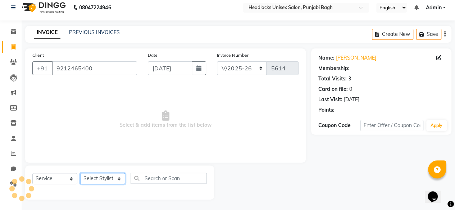
click at [100, 177] on select "Select Stylist ⁠Agnies ⁠[PERSON_NAME] [PERSON_NAME] [PERSON_NAME] mercy ⁠Minto …" at bounding box center [102, 178] width 45 height 11
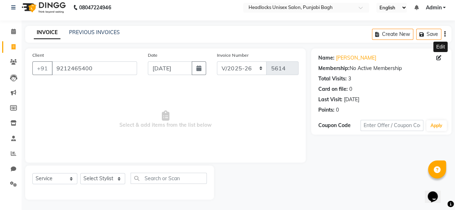
click at [436, 58] on icon at bounding box center [438, 57] width 5 height 5
select select "female"
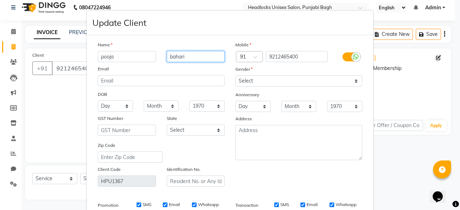
click at [187, 55] on input "bahari" at bounding box center [196, 56] width 58 height 11
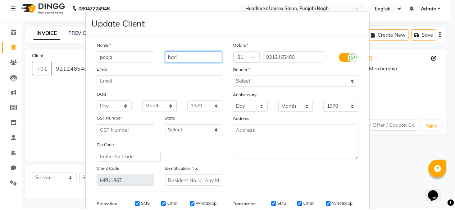
scroll to position [107, 0]
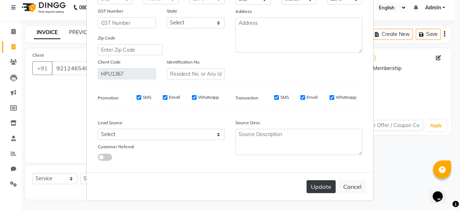
type input "bari"
click at [316, 192] on button "Update" at bounding box center [321, 186] width 29 height 13
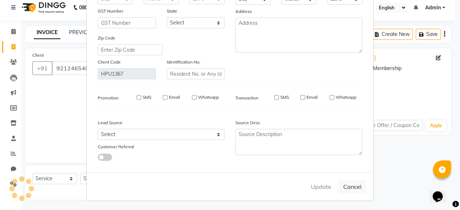
select select
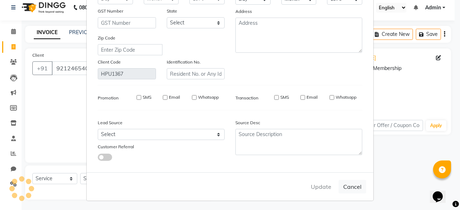
select select
checkbox input "false"
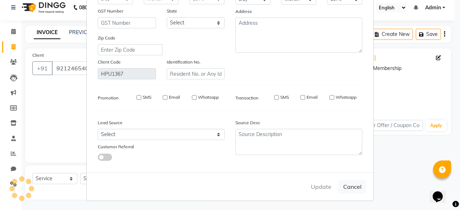
checkbox input "false"
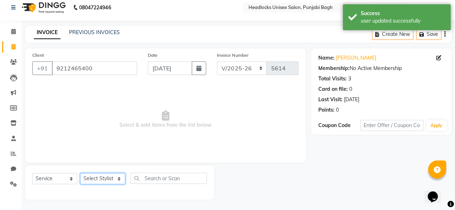
click at [96, 179] on select "Select Stylist ⁠Agnies ⁠[PERSON_NAME] [PERSON_NAME] [PERSON_NAME] mercy ⁠Minto …" at bounding box center [102, 178] width 45 height 11
select select "69085"
click at [80, 173] on select "Select Stylist ⁠Agnies ⁠[PERSON_NAME] [PERSON_NAME] [PERSON_NAME] mercy ⁠Minto …" at bounding box center [102, 178] width 45 height 11
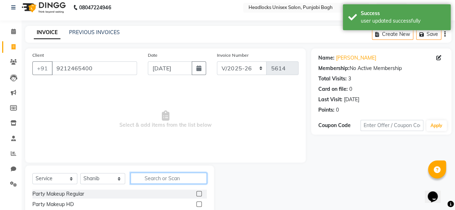
click at [183, 179] on input "text" at bounding box center [168, 178] width 76 height 11
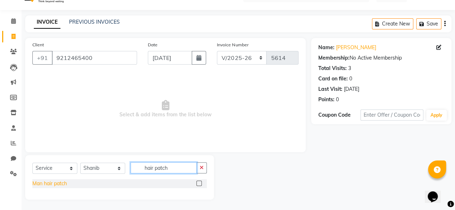
type input "hair patch"
click at [50, 182] on div "Man hair patch" at bounding box center [49, 184] width 35 height 8
checkbox input "false"
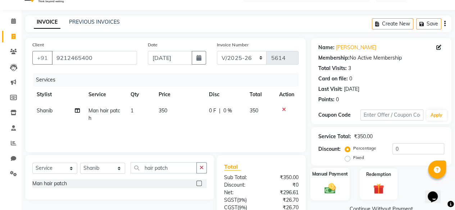
click at [348, 191] on div "Manual Payment" at bounding box center [329, 184] width 39 height 33
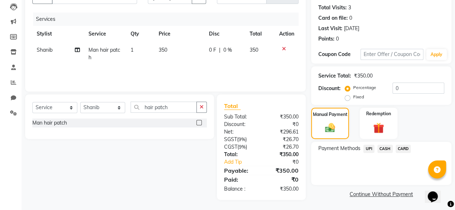
click at [382, 149] on span "CASH" at bounding box center [384, 149] width 15 height 8
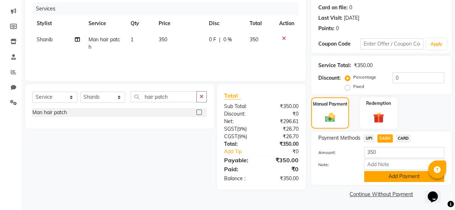
click at [377, 174] on button "Add Payment" at bounding box center [404, 176] width 80 height 11
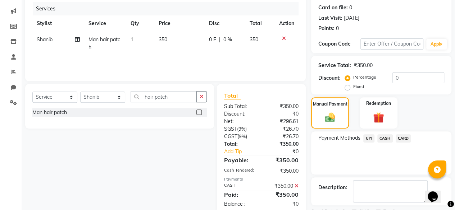
scroll to position [116, 0]
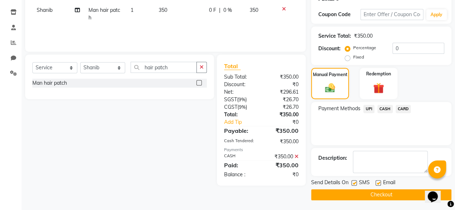
click at [352, 181] on label at bounding box center [353, 182] width 5 height 5
click at [352, 181] on input "checkbox" at bounding box center [353, 183] width 5 height 5
checkbox input "false"
click at [351, 190] on button "Checkout" at bounding box center [381, 194] width 140 height 11
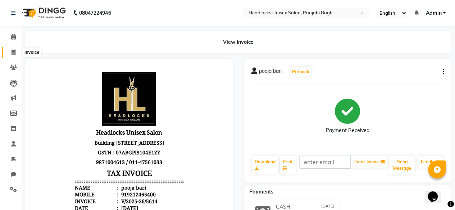
click at [12, 49] on span at bounding box center [13, 53] width 13 height 8
select select "service"
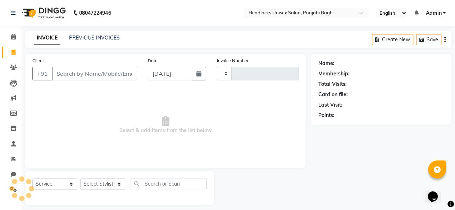
scroll to position [5, 0]
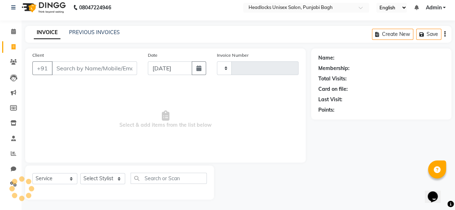
type input "5615"
select select "7719"
click at [70, 71] on input "Client" at bounding box center [94, 68] width 85 height 14
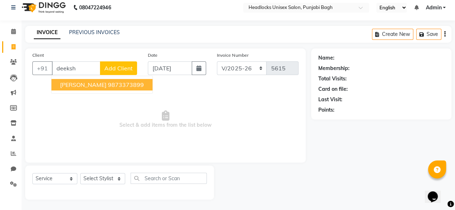
click at [70, 71] on input "deeksh" at bounding box center [76, 68] width 49 height 14
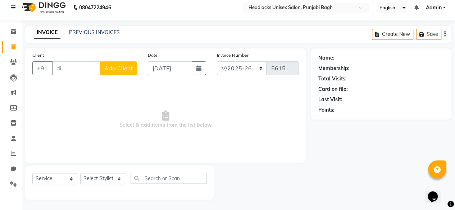
type input "d"
type input "\"
click at [79, 69] on input "shaiba" at bounding box center [76, 68] width 49 height 14
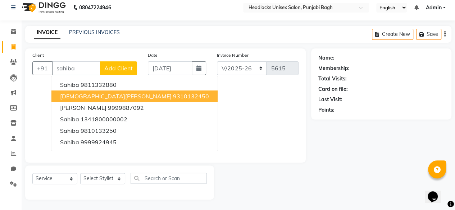
click at [77, 96] on span "sahiba verma" at bounding box center [115, 96] width 111 height 7
type input "9310132450"
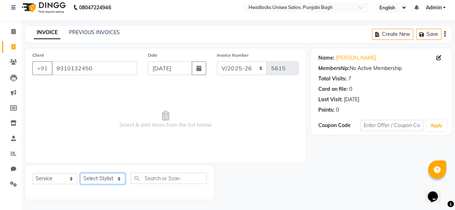
click at [98, 179] on select "Select Stylist ⁠Agnies ⁠[PERSON_NAME] [PERSON_NAME] [PERSON_NAME] mercy ⁠Minto …" at bounding box center [102, 178] width 45 height 11
select select "69190"
click at [80, 173] on select "Select Stylist ⁠Agnies ⁠[PERSON_NAME] [PERSON_NAME] [PERSON_NAME] mercy ⁠Minto …" at bounding box center [102, 178] width 45 height 11
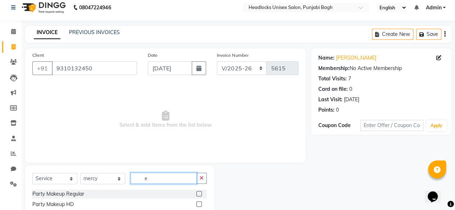
click at [152, 174] on input "e" at bounding box center [163, 178] width 66 height 11
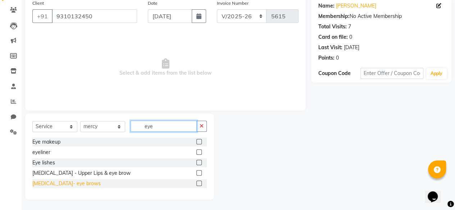
type input "eye"
click at [45, 184] on div "[MEDICAL_DATA]- eye brows" at bounding box center [66, 184] width 68 height 8
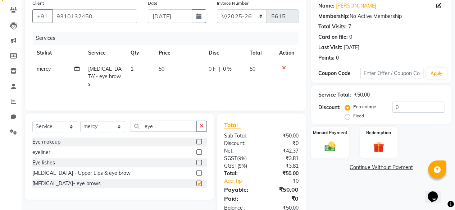
checkbox input "false"
click at [329, 158] on div "Manual Payment" at bounding box center [329, 142] width 39 height 33
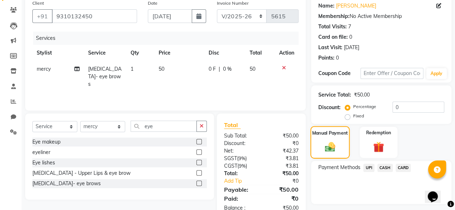
scroll to position [77, 0]
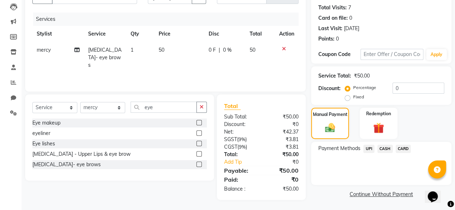
click at [382, 147] on span "CASH" at bounding box center [384, 149] width 15 height 8
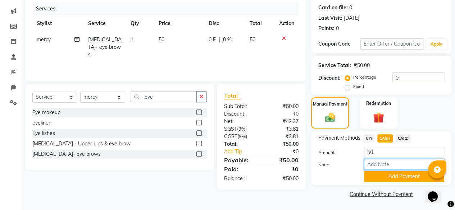
click at [381, 169] on input "Note:" at bounding box center [404, 164] width 80 height 11
drag, startPoint x: 381, startPoint y: 169, endPoint x: 378, endPoint y: 179, distance: 10.5
click at [378, 179] on button "Add Payment" at bounding box center [404, 176] width 80 height 11
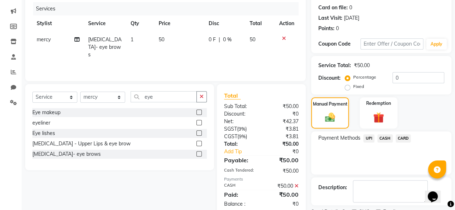
scroll to position [116, 0]
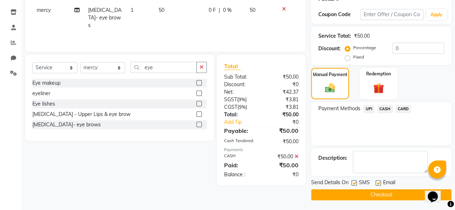
click at [353, 182] on label at bounding box center [353, 182] width 5 height 5
click at [353, 182] on input "checkbox" at bounding box center [353, 183] width 5 height 5
checkbox input "false"
click at [352, 192] on button "Checkout" at bounding box center [381, 194] width 140 height 11
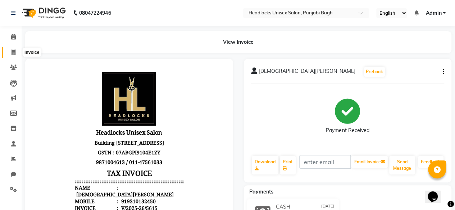
click at [15, 54] on icon at bounding box center [14, 52] width 4 height 5
select select "service"
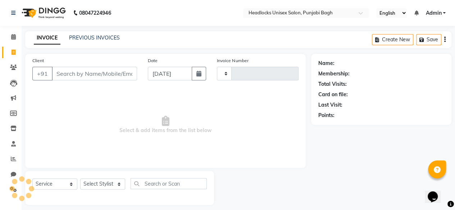
scroll to position [5, 0]
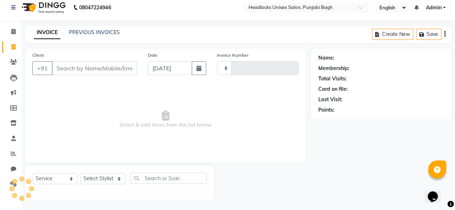
type input "5616"
select select "7719"
click at [96, 69] on input "Client" at bounding box center [94, 68] width 85 height 14
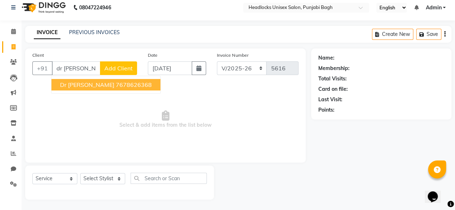
click at [86, 87] on span "dr mini chadha" at bounding box center [87, 84] width 54 height 7
type input "7678626368"
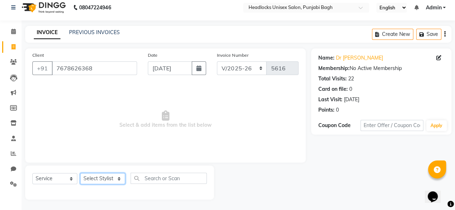
click at [106, 179] on select "Select Stylist ⁠Agnies ⁠[PERSON_NAME] [PERSON_NAME] [PERSON_NAME] mercy ⁠Minto …" at bounding box center [102, 178] width 45 height 11
click at [80, 173] on select "Select Stylist ⁠Agnies ⁠[PERSON_NAME] [PERSON_NAME] [PERSON_NAME] mercy ⁠Minto …" at bounding box center [102, 178] width 45 height 11
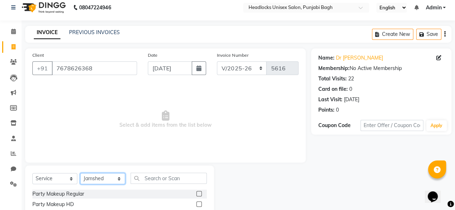
select select "69081"
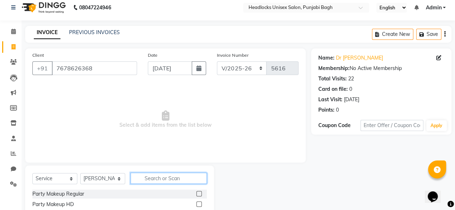
click at [149, 176] on input "text" at bounding box center [168, 178] width 76 height 11
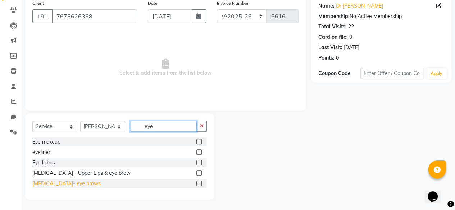
type input "eye"
click at [71, 184] on div "[MEDICAL_DATA]- eye brows" at bounding box center [66, 184] width 68 height 8
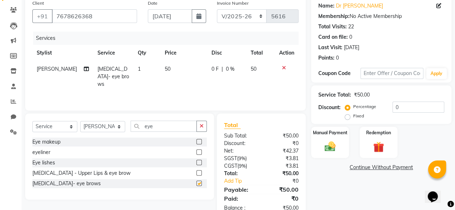
checkbox input "false"
click at [90, 130] on select "Select Stylist ⁠Agnies ⁠[PERSON_NAME] [PERSON_NAME] [PERSON_NAME] mercy ⁠Minto …" at bounding box center [102, 126] width 45 height 11
select select "69050"
click at [80, 121] on select "Select Stylist ⁠Agnies ⁠[PERSON_NAME] [PERSON_NAME] [PERSON_NAME] mercy ⁠Minto …" at bounding box center [102, 126] width 45 height 11
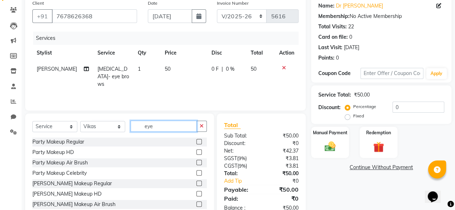
click at [182, 129] on input "eye" at bounding box center [163, 126] width 66 height 11
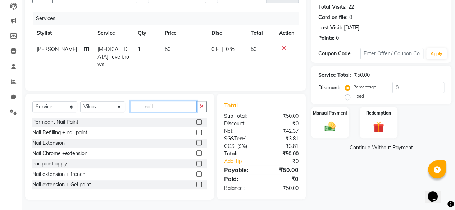
scroll to position [53, 0]
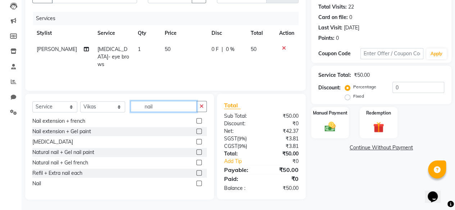
type input "nail"
drag, startPoint x: 39, startPoint y: 187, endPoint x: 40, endPoint y: 183, distance: 4.5
click at [40, 183] on div "Nail" at bounding box center [119, 183] width 174 height 9
click at [40, 183] on div "Nail" at bounding box center [36, 184] width 9 height 8
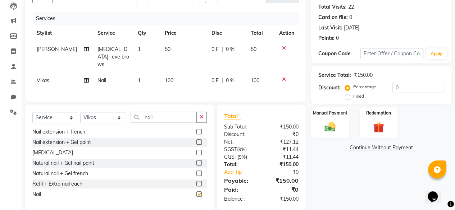
checkbox input "false"
click at [166, 77] on span "100" at bounding box center [169, 80] width 9 height 6
select select "69050"
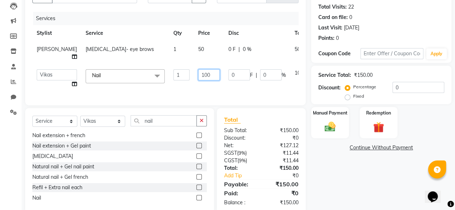
click at [198, 75] on input "100" at bounding box center [209, 74] width 22 height 11
type input "1600"
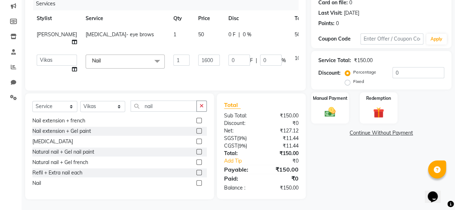
scroll to position [86, 0]
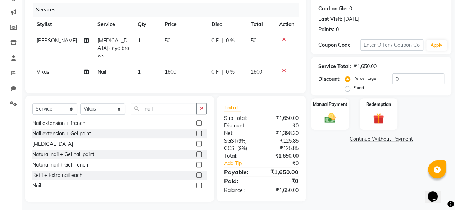
click at [104, 100] on div "Select Service Product Membership Package Voucher Prepaid Gift Card Select Styl…" at bounding box center [119, 149] width 189 height 106
click at [101, 108] on select "Select Stylist ⁠Agnies ⁠[PERSON_NAME] [PERSON_NAME] [PERSON_NAME] mercy ⁠Minto …" at bounding box center [102, 109] width 45 height 11
select select "69057"
click at [80, 104] on select "Select Stylist ⁠Agnies ⁠[PERSON_NAME] [PERSON_NAME] [PERSON_NAME] mercy ⁠Minto …" at bounding box center [102, 109] width 45 height 11
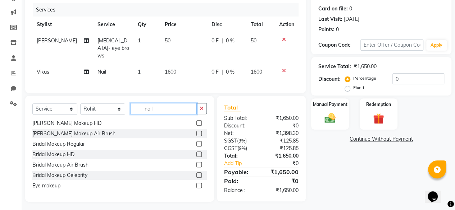
click at [147, 107] on input "nail" at bounding box center [163, 108] width 66 height 11
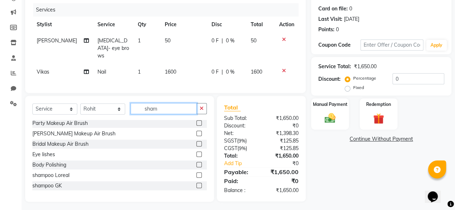
scroll to position [0, 0]
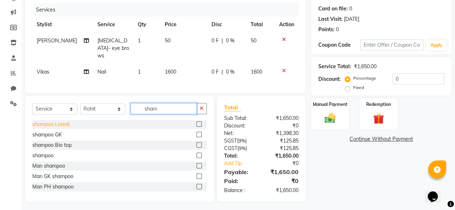
type input "sham"
click at [51, 121] on div "shampoo Loreal" at bounding box center [50, 125] width 37 height 8
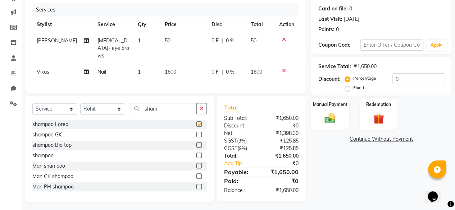
checkbox input "false"
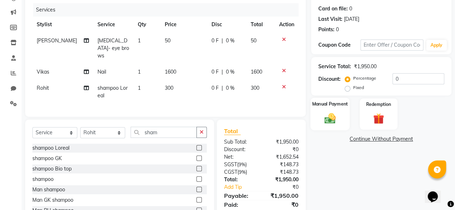
click at [334, 112] on img at bounding box center [330, 118] width 18 height 13
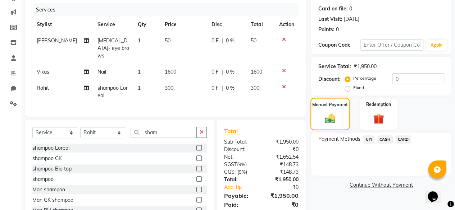
scroll to position [110, 0]
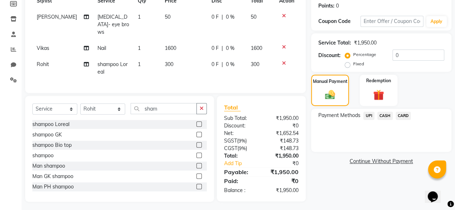
click at [366, 116] on span "UPI" at bounding box center [368, 116] width 11 height 8
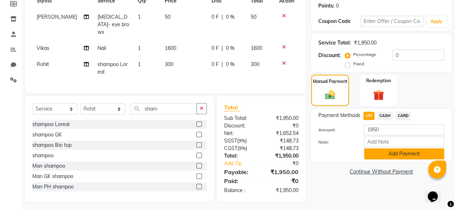
click at [364, 150] on button "Add Payment" at bounding box center [404, 153] width 80 height 11
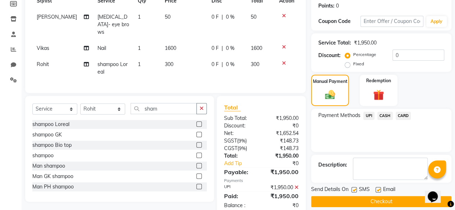
scroll to position [124, 0]
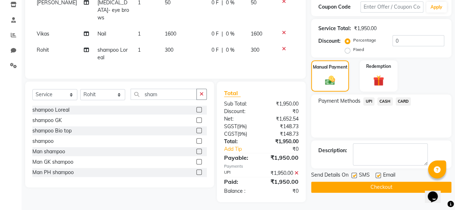
click at [353, 177] on label at bounding box center [353, 175] width 5 height 5
click at [353, 177] on input "checkbox" at bounding box center [353, 176] width 5 height 5
checkbox input "false"
click at [346, 190] on button "Checkout" at bounding box center [381, 187] width 140 height 11
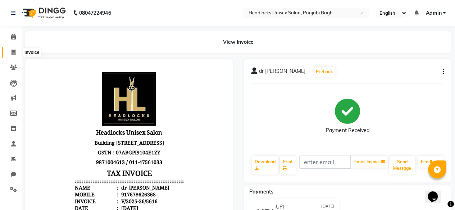
click at [15, 52] on icon at bounding box center [14, 52] width 4 height 5
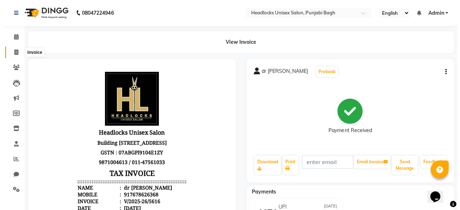
scroll to position [5, 0]
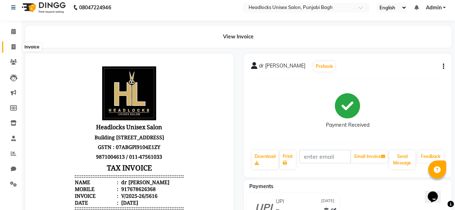
select select "service"
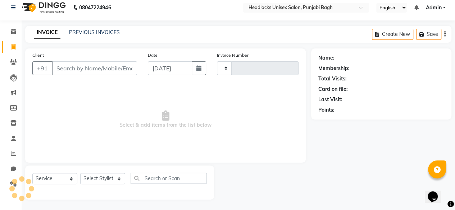
click at [85, 69] on input "Client" at bounding box center [94, 68] width 85 height 14
type input "5617"
select select "7719"
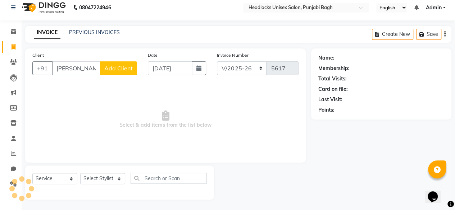
type input "daraksha"
click at [123, 67] on span "Add Client" at bounding box center [118, 68] width 28 height 7
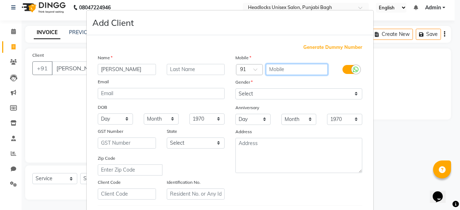
click at [278, 67] on input "text" at bounding box center [297, 69] width 62 height 11
type input "9341693952"
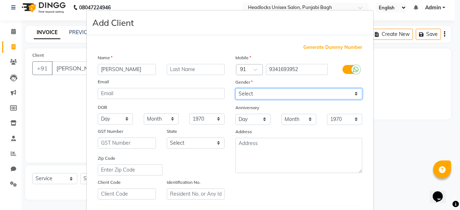
click at [289, 97] on select "Select Male Female Other Prefer Not To Say" at bounding box center [298, 93] width 127 height 11
select select "female"
click at [235, 88] on select "Select Male Female Other Prefer Not To Say" at bounding box center [298, 93] width 127 height 11
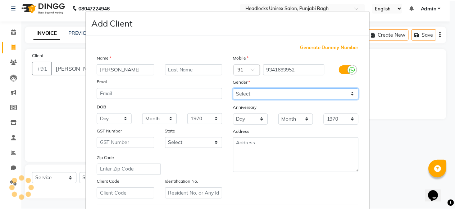
scroll to position [120, 0]
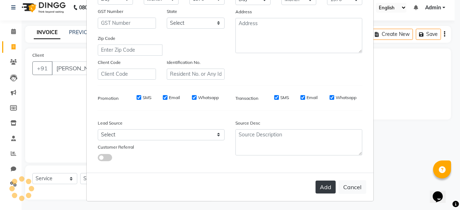
click at [318, 186] on button "Add" at bounding box center [326, 187] width 20 height 13
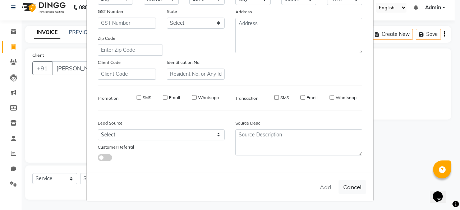
type input "9341693952"
select select
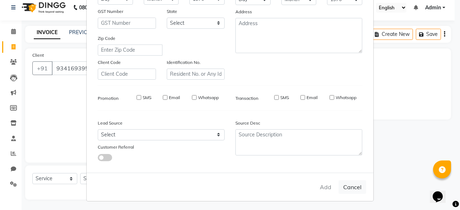
select select
checkbox input "false"
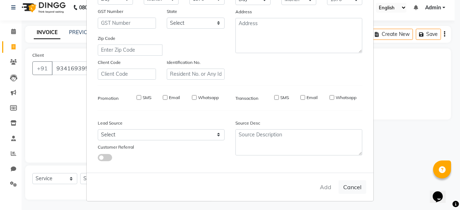
checkbox input "false"
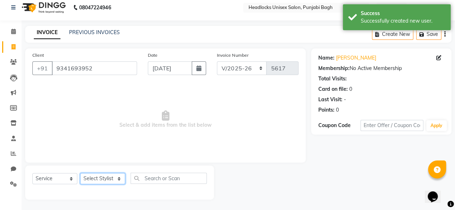
click at [119, 180] on select "Select Stylist ⁠Agnies ⁠[PERSON_NAME] [PERSON_NAME] [PERSON_NAME] mercy ⁠Minto …" at bounding box center [102, 178] width 45 height 11
select select "69047"
click at [80, 173] on select "Select Stylist ⁠Agnies ⁠[PERSON_NAME] [PERSON_NAME] [PERSON_NAME] mercy ⁠Minto …" at bounding box center [102, 178] width 45 height 11
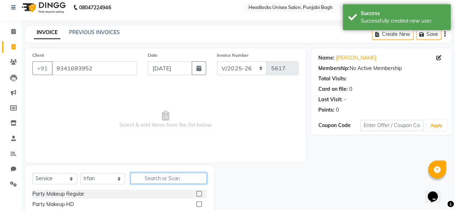
click at [152, 177] on input "text" at bounding box center [168, 178] width 76 height 11
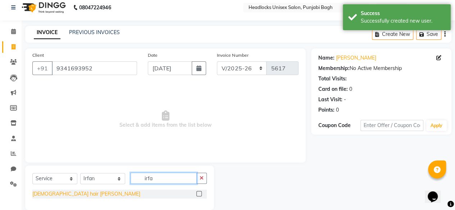
type input "irfa"
click at [61, 194] on div "[DEMOGRAPHIC_DATA] hair [PERSON_NAME]" at bounding box center [86, 194] width 108 height 8
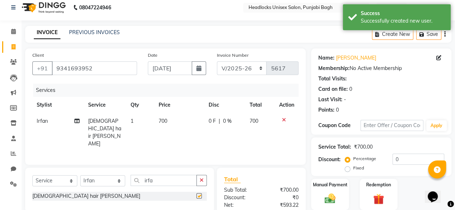
checkbox input "false"
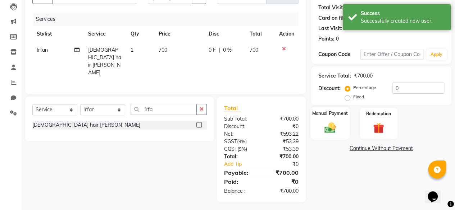
click at [320, 130] on div "Manual Payment" at bounding box center [329, 123] width 39 height 33
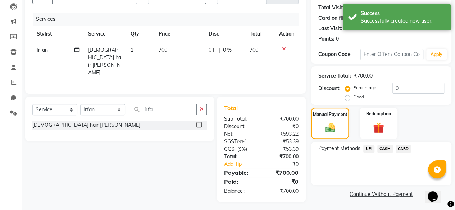
click at [381, 149] on span "CASH" at bounding box center [384, 149] width 15 height 8
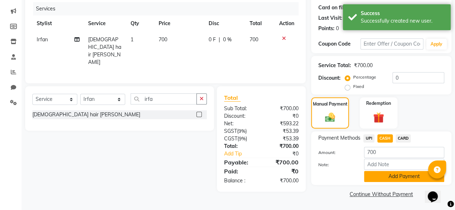
click at [385, 175] on button "Add Payment" at bounding box center [404, 176] width 80 height 11
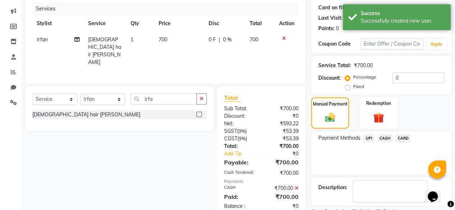
scroll to position [116, 0]
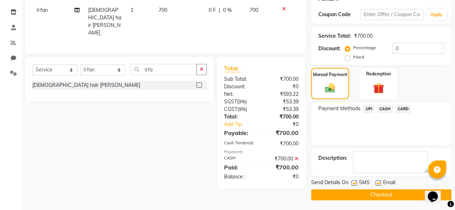
click at [355, 184] on label at bounding box center [353, 182] width 5 height 5
click at [355, 184] on input "checkbox" at bounding box center [353, 183] width 5 height 5
checkbox input "false"
click at [352, 194] on button "Checkout" at bounding box center [381, 194] width 140 height 11
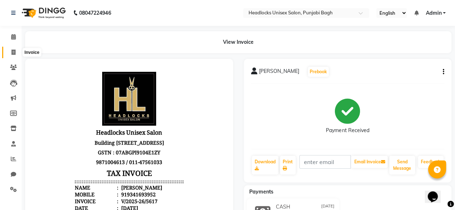
click at [12, 50] on icon at bounding box center [14, 52] width 4 height 5
select select "service"
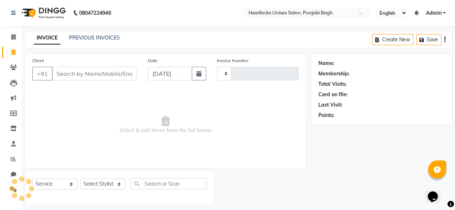
scroll to position [5, 0]
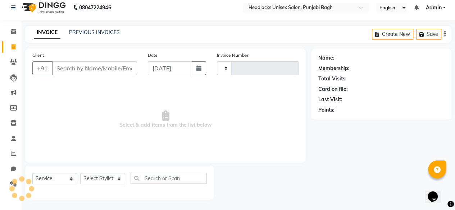
click at [96, 74] on input "Client" at bounding box center [94, 68] width 85 height 14
type input "5618"
select select "7719"
click at [79, 29] on link "PREVIOUS INVOICES" at bounding box center [94, 32] width 51 height 6
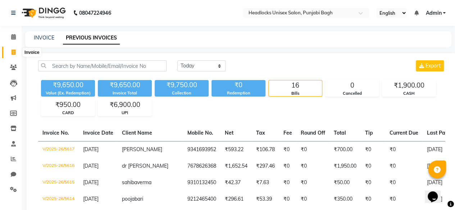
click at [12, 51] on icon at bounding box center [14, 52] width 4 height 5
select select "service"
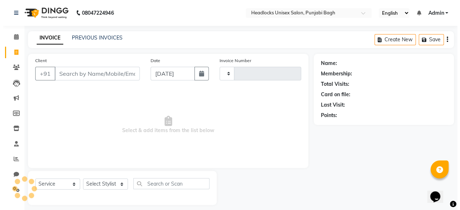
scroll to position [5, 0]
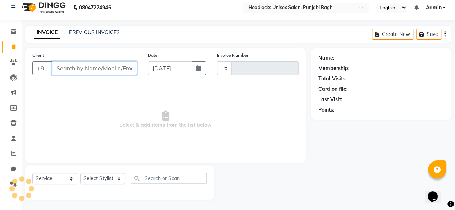
click at [74, 69] on input "Client" at bounding box center [94, 68] width 85 height 14
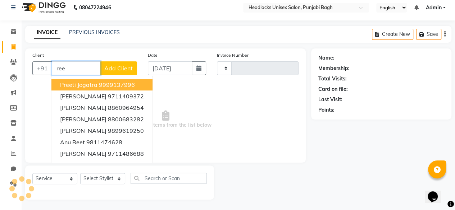
type input "reen"
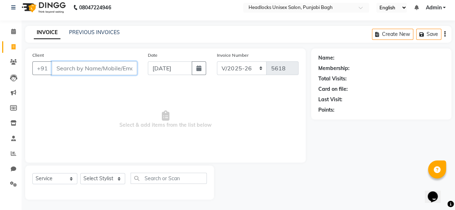
click at [87, 66] on input "Client" at bounding box center [94, 68] width 85 height 14
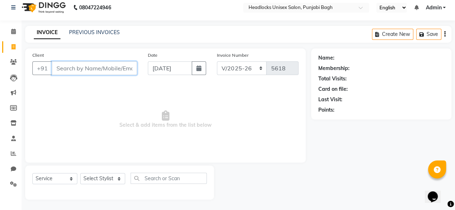
click at [87, 66] on input "Client" at bounding box center [94, 68] width 85 height 14
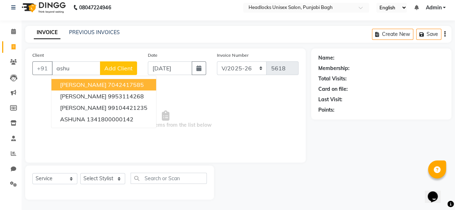
click at [118, 71] on span "Add Client" at bounding box center [118, 68] width 28 height 7
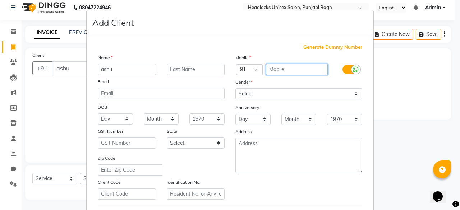
click at [291, 71] on input "text" at bounding box center [297, 69] width 62 height 11
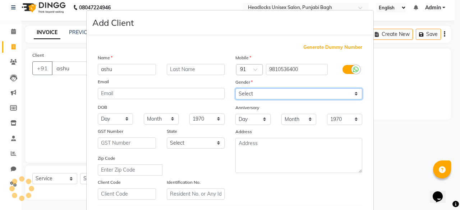
click at [275, 91] on select "Select Male Female Other Prefer Not To Say" at bounding box center [298, 93] width 127 height 11
click at [235, 88] on select "Select Male Female Other Prefer Not To Say" at bounding box center [298, 93] width 127 height 11
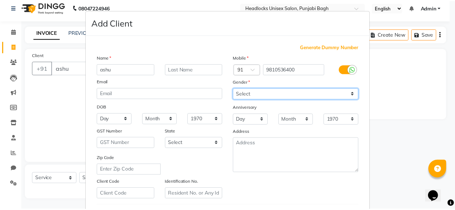
scroll to position [120, 0]
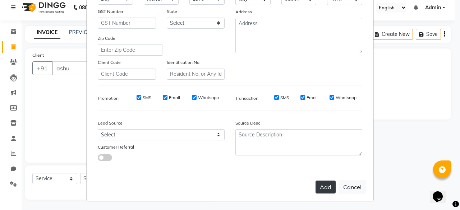
click at [320, 187] on button "Add" at bounding box center [326, 187] width 20 height 13
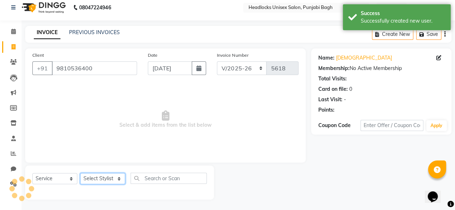
click at [104, 174] on select "Select Stylist ⁠Agnies ⁠[PERSON_NAME] [PERSON_NAME] [PERSON_NAME] mercy ⁠Minto …" at bounding box center [102, 178] width 45 height 11
click at [80, 173] on select "Select Stylist ⁠Agnies ⁠[PERSON_NAME] [PERSON_NAME] [PERSON_NAME] mercy ⁠Minto …" at bounding box center [102, 178] width 45 height 11
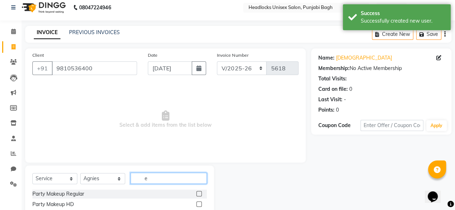
click at [157, 181] on input "e" at bounding box center [168, 178] width 76 height 11
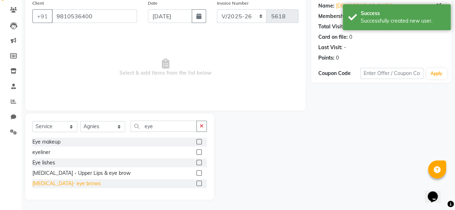
click at [68, 184] on div "[MEDICAL_DATA]- eye brows" at bounding box center [66, 184] width 68 height 8
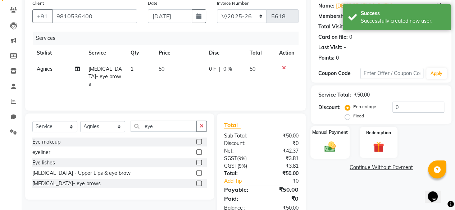
click at [329, 142] on img at bounding box center [330, 146] width 18 height 13
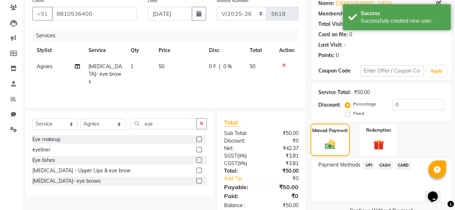
scroll to position [77, 0]
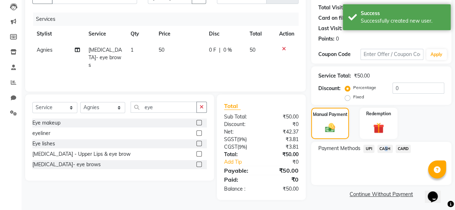
drag, startPoint x: 381, startPoint y: 153, endPoint x: 385, endPoint y: 150, distance: 5.7
click at [385, 150] on div "CASH" at bounding box center [383, 150] width 18 height 10
click at [385, 150] on span "CASH" at bounding box center [384, 149] width 15 height 8
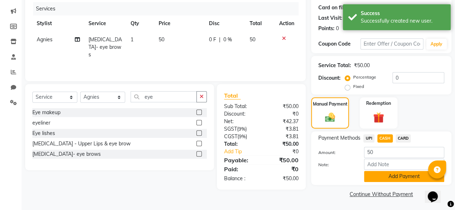
click at [380, 177] on button "Add Payment" at bounding box center [404, 176] width 80 height 11
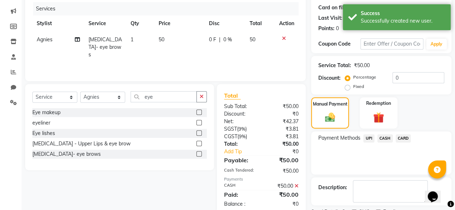
scroll to position [116, 0]
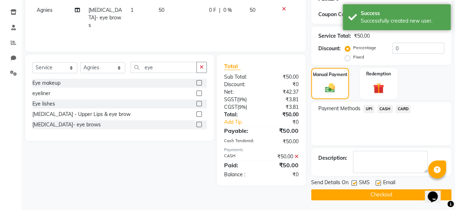
click at [353, 183] on label at bounding box center [353, 182] width 5 height 5
click at [353, 183] on input "checkbox" at bounding box center [353, 183] width 5 height 5
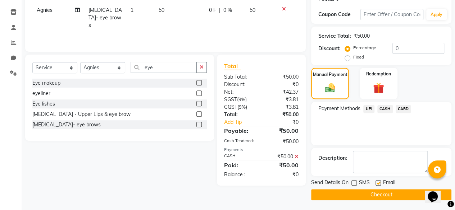
click at [350, 193] on button "Checkout" at bounding box center [381, 194] width 140 height 11
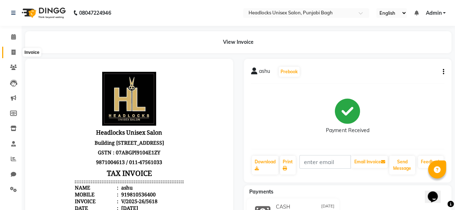
click at [13, 51] on icon at bounding box center [14, 52] width 4 height 5
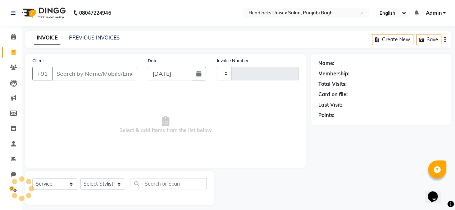
scroll to position [5, 0]
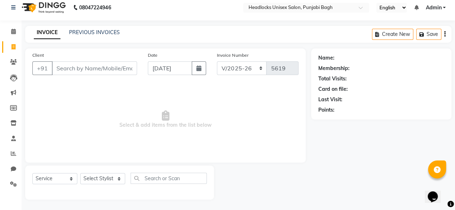
click at [93, 68] on input "Client" at bounding box center [94, 68] width 85 height 14
click at [122, 73] on input "Client" at bounding box center [94, 68] width 85 height 14
click at [77, 70] on input "Client" at bounding box center [94, 68] width 85 height 14
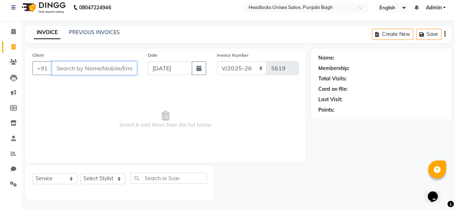
click at [77, 70] on input "Client" at bounding box center [94, 68] width 85 height 14
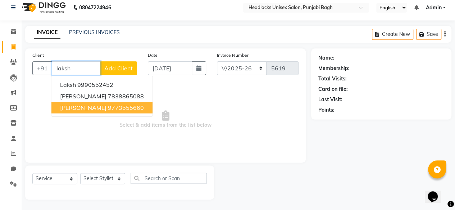
click at [77, 106] on span "lakshaY taeel" at bounding box center [83, 107] width 46 height 7
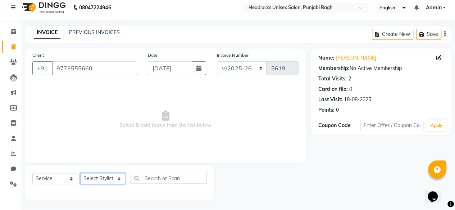
click at [96, 176] on select "Select Stylist ⁠Agnies ⁠[PERSON_NAME] [PERSON_NAME] [PERSON_NAME] mercy ⁠Minto …" at bounding box center [102, 178] width 45 height 11
click at [80, 173] on select "Select Stylist ⁠Agnies ⁠[PERSON_NAME] [PERSON_NAME] [PERSON_NAME] mercy ⁠Minto …" at bounding box center [102, 178] width 45 height 11
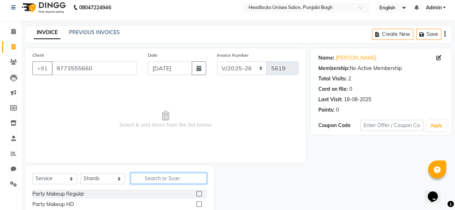
click at [152, 179] on input "text" at bounding box center [168, 178] width 76 height 11
click at [41, 197] on div "Man shampoo" at bounding box center [48, 194] width 33 height 8
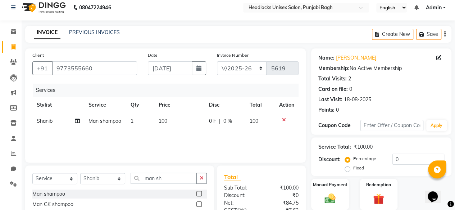
scroll to position [77, 0]
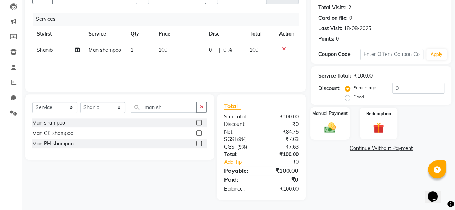
click at [323, 132] on img at bounding box center [330, 127] width 18 height 13
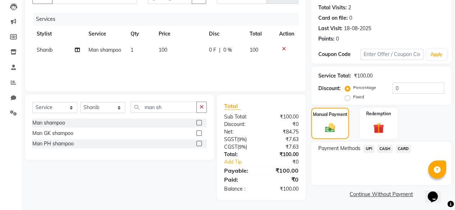
click at [385, 148] on span "CASH" at bounding box center [384, 149] width 15 height 8
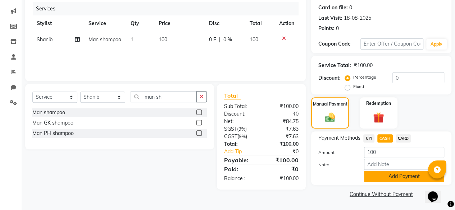
click at [382, 178] on button "Add Payment" at bounding box center [404, 176] width 80 height 11
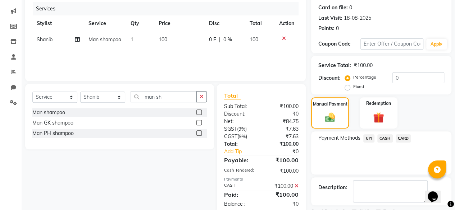
scroll to position [116, 0]
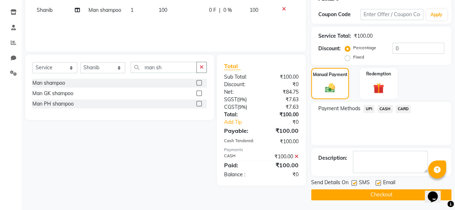
click at [355, 184] on label at bounding box center [353, 182] width 5 height 5
click at [355, 184] on input "checkbox" at bounding box center [353, 183] width 5 height 5
click at [349, 194] on button "Checkout" at bounding box center [381, 194] width 140 height 11
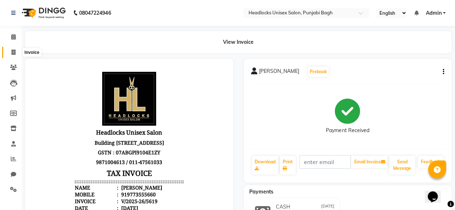
click at [12, 54] on icon at bounding box center [14, 52] width 4 height 5
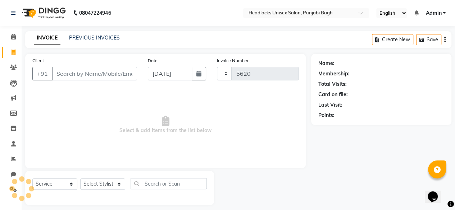
scroll to position [5, 0]
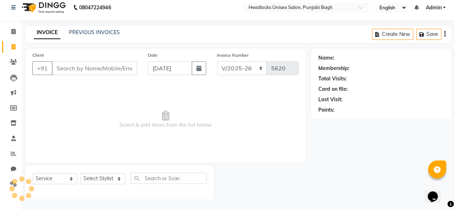
click at [73, 70] on input "Client" at bounding box center [94, 68] width 85 height 14
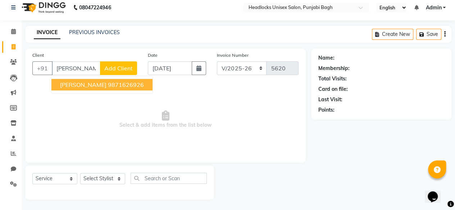
click at [65, 88] on button "mita sandhu 9871626926" at bounding box center [101, 85] width 101 height 12
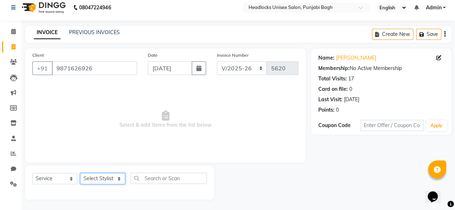
click at [99, 179] on select "Select Stylist ⁠Agnies ⁠[PERSON_NAME] [PERSON_NAME] [PERSON_NAME] mercy ⁠Minto …" at bounding box center [102, 178] width 45 height 11
click at [80, 173] on select "Select Stylist ⁠Agnies ⁠[PERSON_NAME] [PERSON_NAME] [PERSON_NAME] mercy ⁠Minto …" at bounding box center [102, 178] width 45 height 11
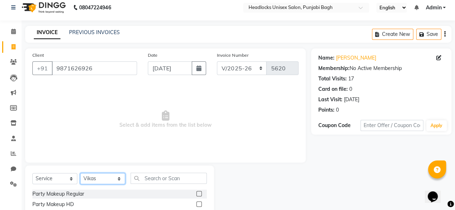
click at [81, 176] on select "Select Stylist ⁠Agnies ⁠[PERSON_NAME] [PERSON_NAME] [PERSON_NAME] mercy ⁠Minto …" at bounding box center [102, 178] width 45 height 11
click at [155, 179] on input "text" at bounding box center [168, 178] width 76 height 11
click at [101, 179] on select "Select Stylist ⁠Agnies ⁠[PERSON_NAME] [PERSON_NAME] [PERSON_NAME] mercy ⁠Minto …" at bounding box center [102, 178] width 45 height 11
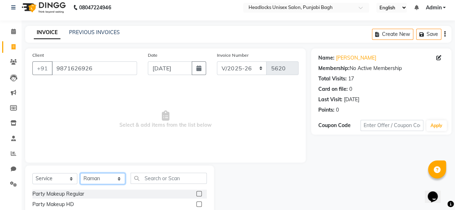
click at [80, 173] on select "Select Stylist ⁠Agnies ⁠[PERSON_NAME] [PERSON_NAME] [PERSON_NAME] mercy ⁠Minto …" at bounding box center [102, 178] width 45 height 11
click at [177, 182] on input "text" at bounding box center [168, 178] width 76 height 11
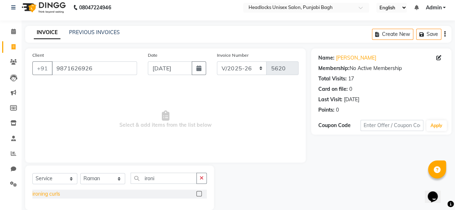
click at [54, 192] on div "ironing curls" at bounding box center [46, 194] width 28 height 8
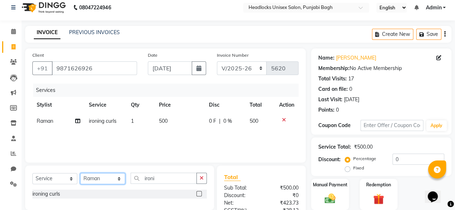
click at [100, 179] on select "Select Stylist ⁠Agnies ⁠[PERSON_NAME] [PERSON_NAME] [PERSON_NAME] mercy ⁠Minto …" at bounding box center [102, 178] width 45 height 11
click at [80, 173] on select "Select Stylist ⁠Agnies ⁠[PERSON_NAME] [PERSON_NAME] [PERSON_NAME] mercy ⁠Minto …" at bounding box center [102, 178] width 45 height 11
click at [173, 178] on input "ironi" at bounding box center [163, 178] width 66 height 11
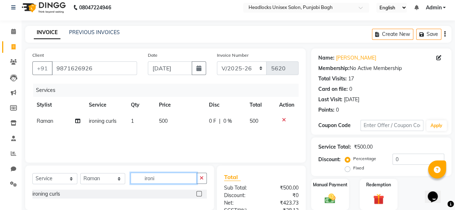
click at [173, 178] on input "ironi" at bounding box center [163, 178] width 66 height 11
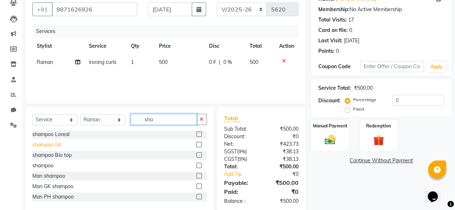
scroll to position [65, 0]
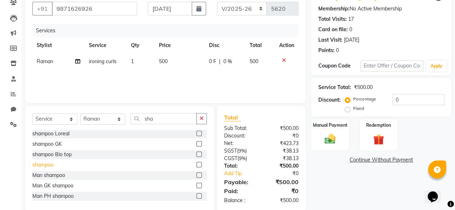
click at [45, 164] on div "shampoo" at bounding box center [42, 165] width 21 height 8
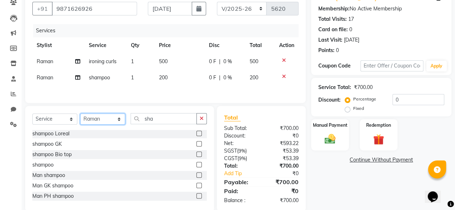
click at [106, 119] on select "Select Stylist ⁠Agnies ⁠[PERSON_NAME] [PERSON_NAME] [PERSON_NAME] mercy ⁠Minto …" at bounding box center [102, 119] width 45 height 11
click at [80, 115] on select "Select Stylist ⁠Agnies ⁠[PERSON_NAME] [PERSON_NAME] [PERSON_NAME] mercy ⁠Minto …" at bounding box center [102, 119] width 45 height 11
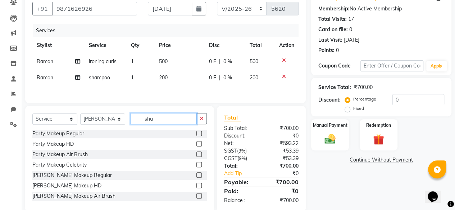
click at [172, 120] on input "sha" at bounding box center [163, 118] width 66 height 11
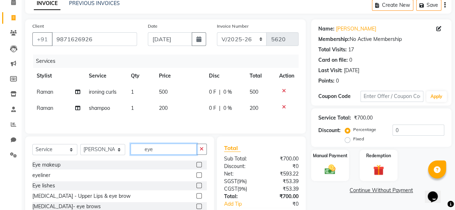
scroll to position [78, 0]
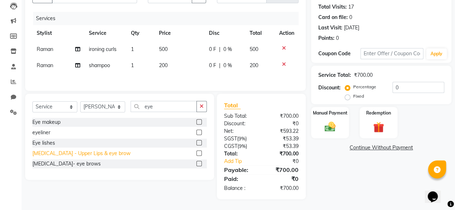
click at [94, 156] on div "[MEDICAL_DATA] - Upper Lips & eye brow" at bounding box center [81, 154] width 98 height 8
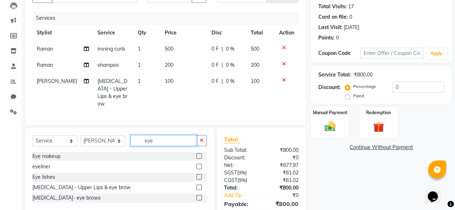
click at [151, 138] on input "eye" at bounding box center [163, 140] width 66 height 11
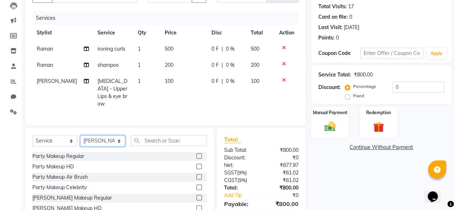
click at [101, 138] on select "Select Stylist ⁠Agnies ⁠[PERSON_NAME] [PERSON_NAME] [PERSON_NAME] mercy ⁠Minto …" at bounding box center [102, 141] width 45 height 11
click at [80, 136] on select "Select Stylist ⁠Agnies ⁠[PERSON_NAME] [PERSON_NAME] [PERSON_NAME] mercy ⁠Minto …" at bounding box center [102, 141] width 45 height 11
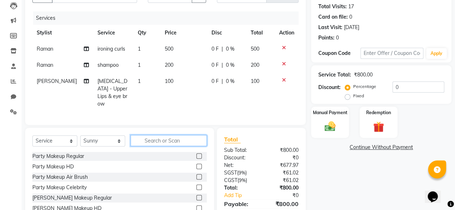
click at [183, 135] on input "text" at bounding box center [168, 140] width 76 height 11
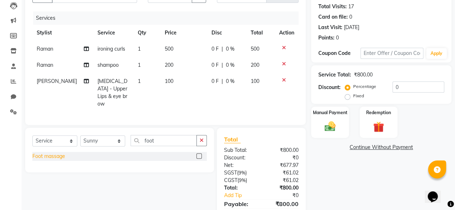
click at [63, 155] on div "Foot massage" at bounding box center [48, 157] width 33 height 8
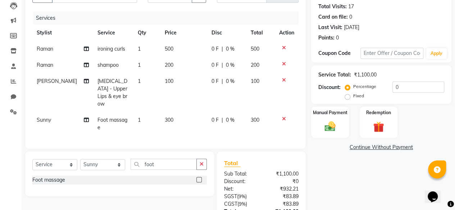
scroll to position [125, 0]
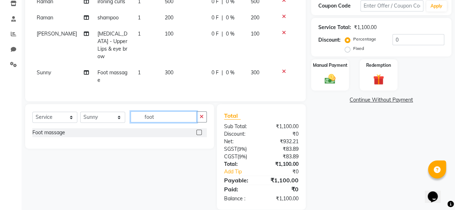
click at [160, 111] on input "foot" at bounding box center [163, 116] width 66 height 11
click at [114, 112] on select "Select Stylist ⁠Agnies ⁠[PERSON_NAME] [PERSON_NAME] [PERSON_NAME] mercy ⁠Minto …" at bounding box center [102, 117] width 45 height 11
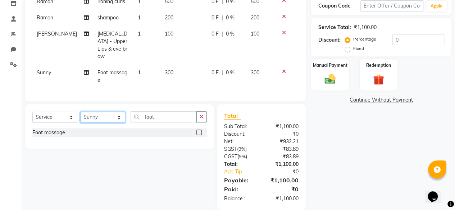
click at [114, 112] on select "Select Stylist ⁠Agnies ⁠[PERSON_NAME] [PERSON_NAME] [PERSON_NAME] mercy ⁠Minto …" at bounding box center [102, 117] width 45 height 11
click at [80, 112] on select "Select Stylist ⁠Agnies ⁠[PERSON_NAME] [PERSON_NAME] [PERSON_NAME] mercy ⁠Minto …" at bounding box center [102, 117] width 45 height 11
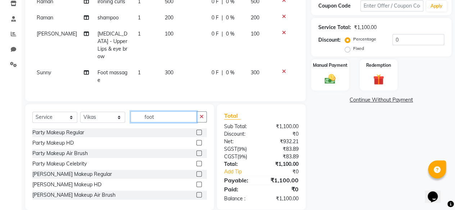
click at [157, 111] on input "foot" at bounding box center [163, 116] width 66 height 11
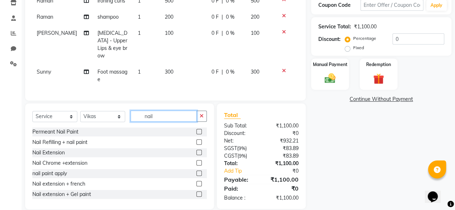
scroll to position [53, 0]
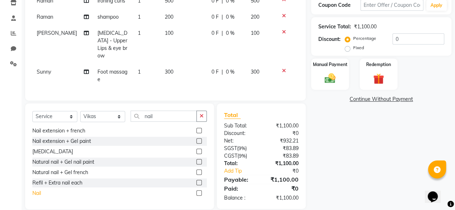
click at [41, 190] on div "Nail" at bounding box center [36, 194] width 9 height 8
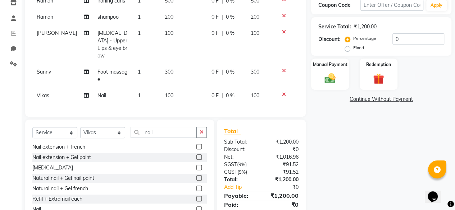
click at [165, 92] on span "100" at bounding box center [169, 95] width 9 height 6
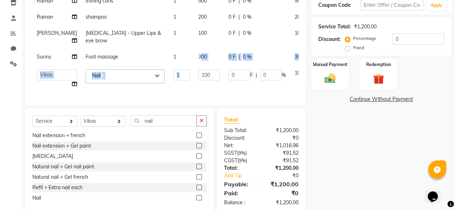
drag, startPoint x: 179, startPoint y: 85, endPoint x: 181, endPoint y: 101, distance: 16.3
click at [181, 92] on tbody "⁠Raman ironing curls 1 500 0 F | 0 % 500 ⁠Raman shampoo 1 200 0 F | 0 % 200 Pum…" at bounding box center [183, 43] width 302 height 100
click at [198, 81] on input "100" at bounding box center [209, 74] width 22 height 11
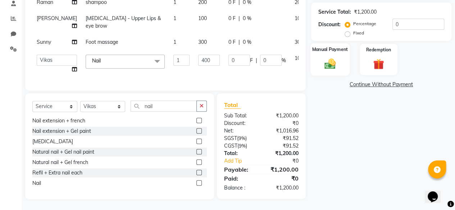
click at [339, 38] on div "Name: Mita Sandhu Membership: No Active Membership Total Visits: 17 Card on fil…" at bounding box center [384, 56] width 146 height 286
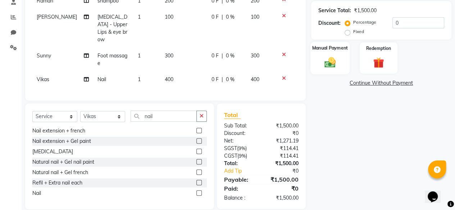
click at [330, 42] on div "Manual Payment" at bounding box center [329, 58] width 39 height 33
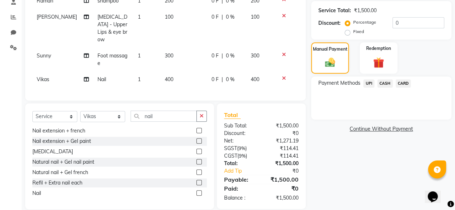
click at [401, 82] on span "CARD" at bounding box center [402, 83] width 15 height 8
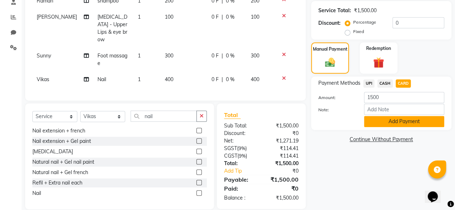
click at [389, 121] on button "Add Payment" at bounding box center [404, 121] width 80 height 11
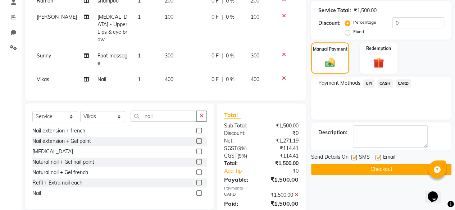
scroll to position [156, 0]
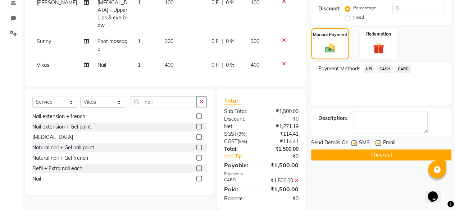
click at [354, 143] on div at bounding box center [353, 145] width 5 height 8
click at [354, 143] on label at bounding box center [353, 143] width 5 height 5
click at [354, 143] on input "checkbox" at bounding box center [353, 143] width 5 height 5
click at [349, 152] on button "Checkout" at bounding box center [381, 155] width 140 height 11
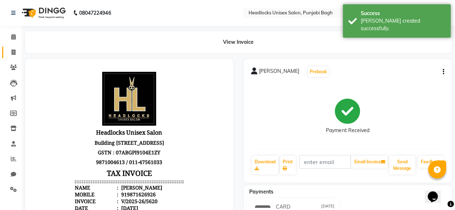
click at [9, 47] on link "Invoice" at bounding box center [10, 53] width 17 height 12
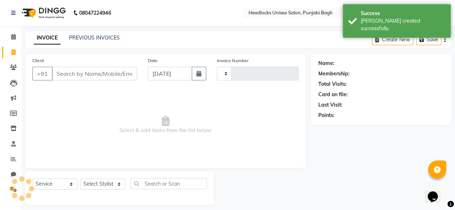
scroll to position [5, 0]
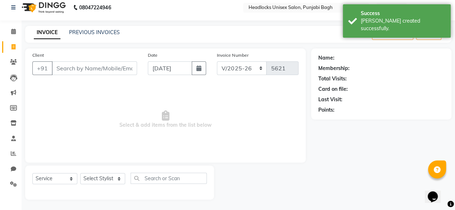
click at [77, 72] on input "Client" at bounding box center [94, 68] width 85 height 14
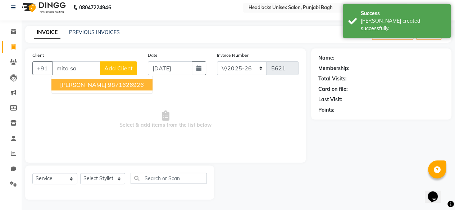
click at [78, 83] on span "mita sandhu" at bounding box center [83, 84] width 46 height 7
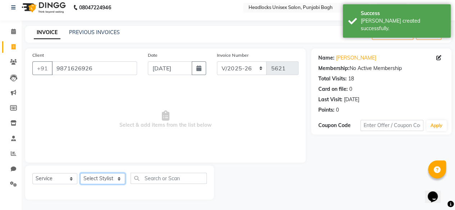
click at [99, 179] on select "Select Stylist ⁠Agnies ⁠[PERSON_NAME] [PERSON_NAME] [PERSON_NAME] mercy ⁠Minto …" at bounding box center [102, 178] width 45 height 11
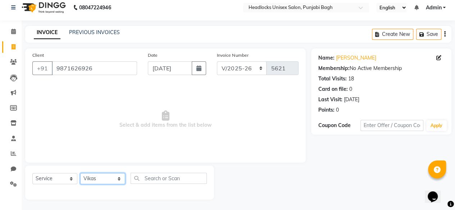
click at [80, 173] on select "Select Stylist ⁠Agnies ⁠[PERSON_NAME] [PERSON_NAME] [PERSON_NAME] mercy ⁠Minto …" at bounding box center [102, 178] width 45 height 11
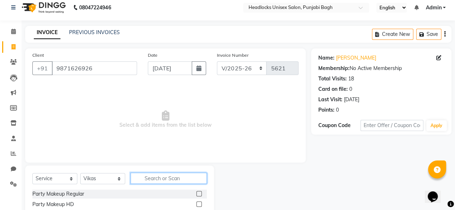
click at [154, 176] on input "text" at bounding box center [168, 178] width 76 height 11
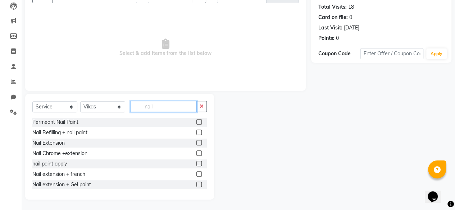
scroll to position [53, 0]
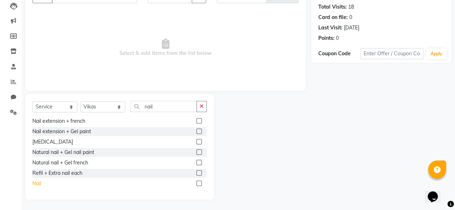
click at [35, 182] on div "Nail" at bounding box center [36, 184] width 9 height 8
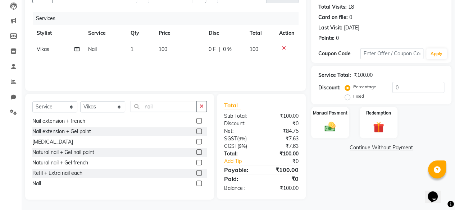
click at [163, 47] on span "100" at bounding box center [163, 49] width 9 height 6
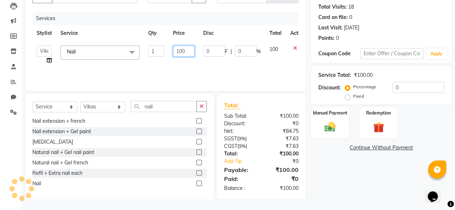
click at [185, 55] on input "100" at bounding box center [184, 51] width 22 height 11
click at [332, 121] on img at bounding box center [330, 126] width 18 height 13
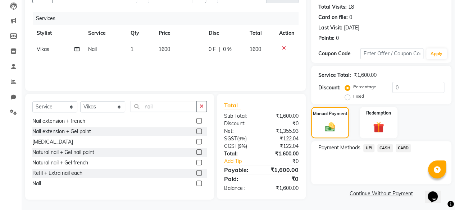
drag, startPoint x: 398, startPoint y: 153, endPoint x: 403, endPoint y: 147, distance: 8.2
click at [403, 147] on div "Payment Methods UPI CASH CARD" at bounding box center [381, 162] width 140 height 43
click at [403, 147] on span "CARD" at bounding box center [402, 148] width 15 height 8
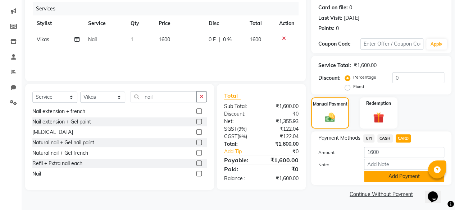
click at [385, 176] on button "Add Payment" at bounding box center [404, 176] width 80 height 11
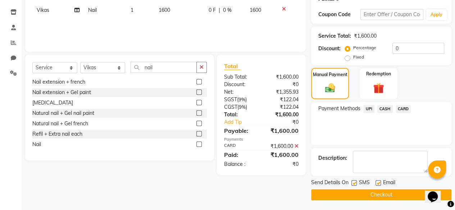
click at [354, 182] on label at bounding box center [353, 182] width 5 height 5
click at [354, 182] on input "checkbox" at bounding box center [353, 183] width 5 height 5
click at [350, 191] on button "Checkout" at bounding box center [381, 194] width 140 height 11
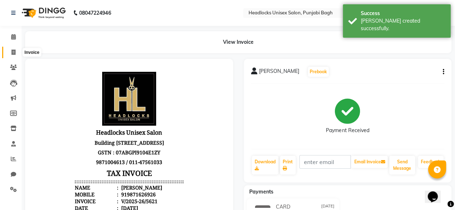
click at [12, 51] on icon at bounding box center [14, 52] width 4 height 5
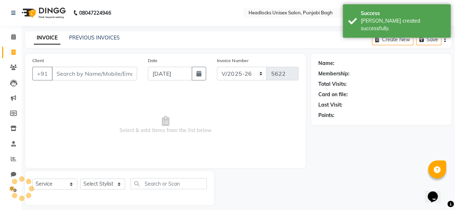
scroll to position [5, 0]
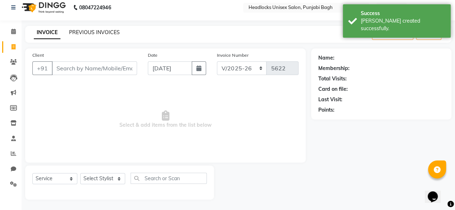
click at [100, 31] on link "PREVIOUS INVOICES" at bounding box center [94, 32] width 51 height 6
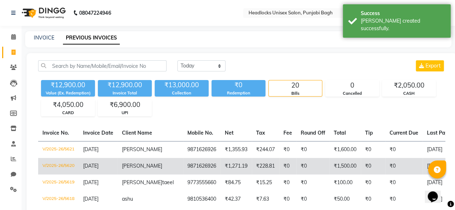
click at [145, 159] on td "mita sandhu" at bounding box center [150, 166] width 65 height 17
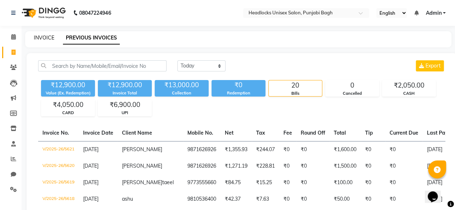
click at [45, 39] on link "INVOICE" at bounding box center [44, 38] width 20 height 6
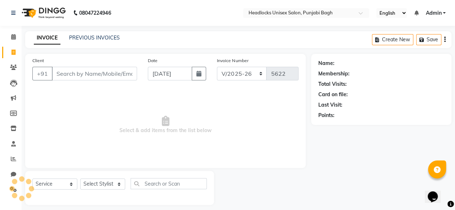
scroll to position [5, 0]
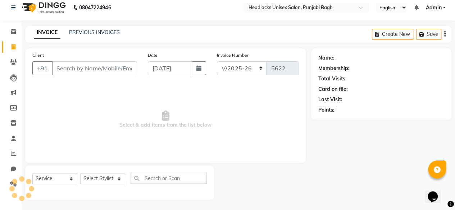
click at [88, 72] on input "Client" at bounding box center [94, 68] width 85 height 14
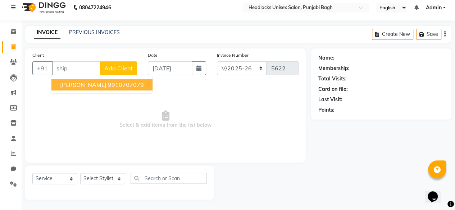
click at [108, 87] on ngb-highlight "9910707079" at bounding box center [126, 84] width 36 height 7
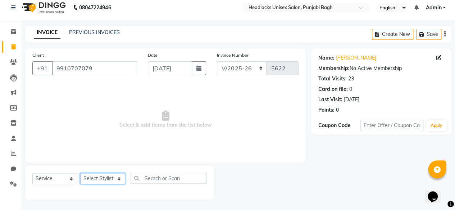
click at [87, 176] on select "Select Stylist ⁠Agnies ⁠[PERSON_NAME] [PERSON_NAME] [PERSON_NAME] mercy ⁠Minto …" at bounding box center [102, 178] width 45 height 11
click at [80, 173] on select "Select Stylist ⁠Agnies ⁠[PERSON_NAME] [PERSON_NAME] [PERSON_NAME] mercy ⁠Minto …" at bounding box center [102, 178] width 45 height 11
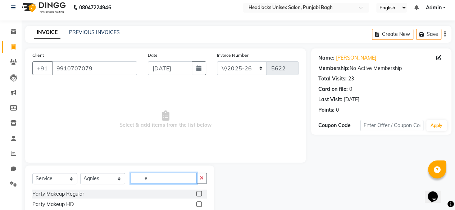
click at [145, 180] on input "e" at bounding box center [163, 178] width 66 height 11
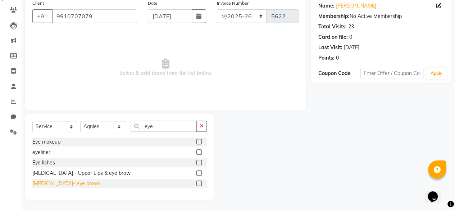
click at [73, 185] on div "[MEDICAL_DATA]- eye brows" at bounding box center [66, 184] width 68 height 8
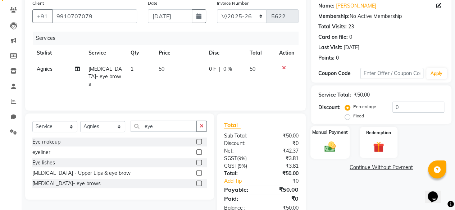
click at [334, 144] on img at bounding box center [330, 146] width 18 height 13
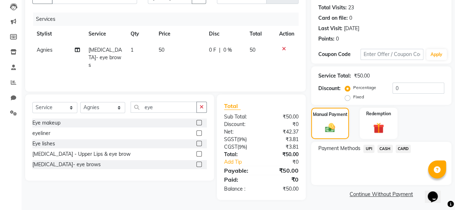
click at [387, 153] on span "CASH" at bounding box center [384, 149] width 15 height 8
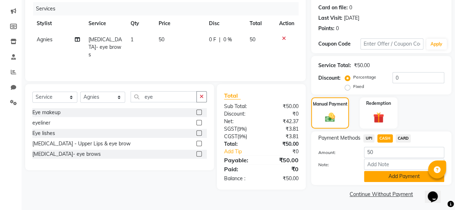
click at [381, 182] on button "Add Payment" at bounding box center [404, 176] width 80 height 11
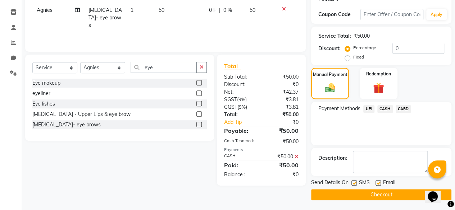
click at [352, 180] on label at bounding box center [353, 182] width 5 height 5
click at [352, 181] on input "checkbox" at bounding box center [353, 183] width 5 height 5
click at [350, 193] on button "Checkout" at bounding box center [381, 194] width 140 height 11
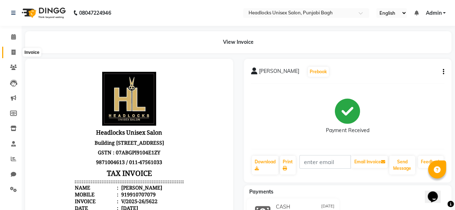
click at [13, 51] on icon at bounding box center [14, 52] width 4 height 5
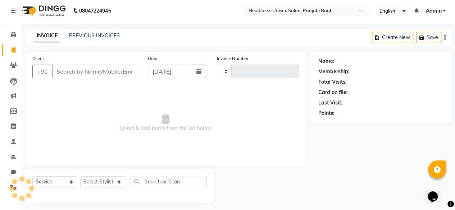
scroll to position [5, 0]
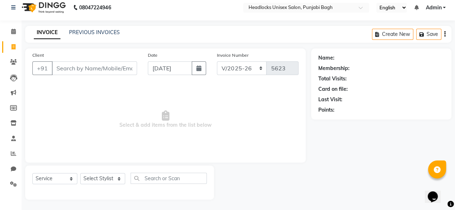
click at [107, 68] on input "Client" at bounding box center [94, 68] width 85 height 14
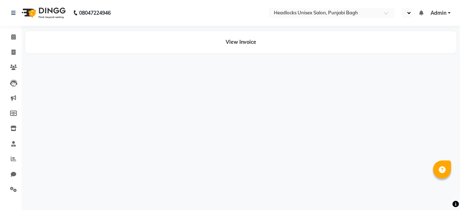
select select "en"
